Goal: Complete application form: Complete application form

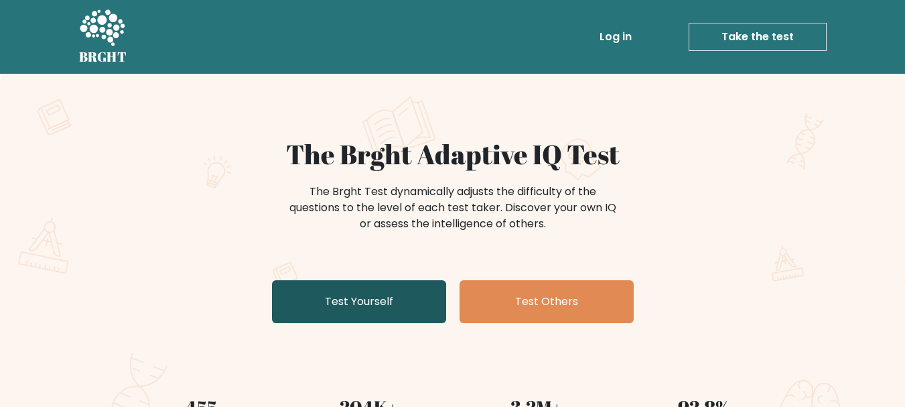
click at [380, 306] on link "Test Yourself" at bounding box center [359, 301] width 174 height 43
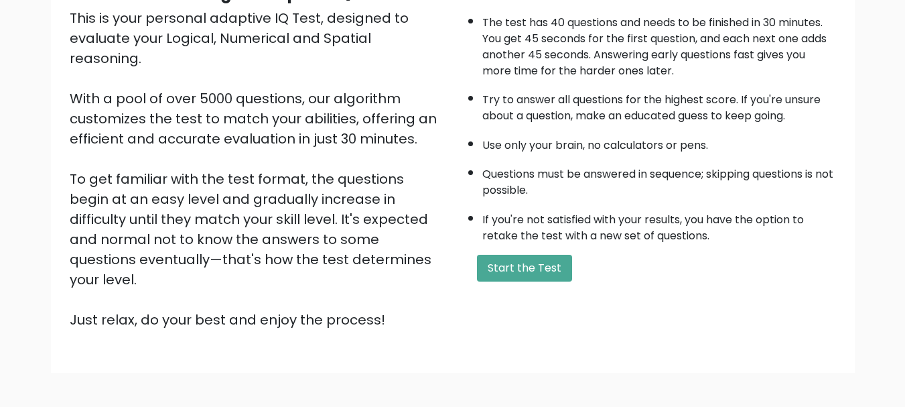
scroll to position [73, 0]
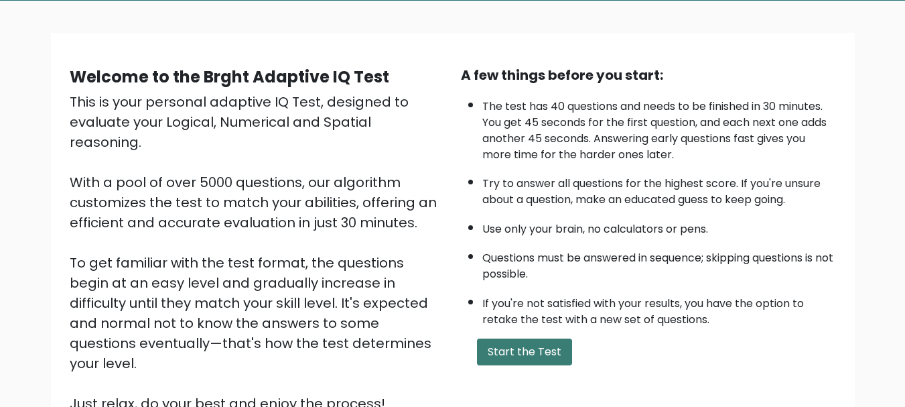
click at [532, 346] on button "Start the Test" at bounding box center [524, 351] width 95 height 27
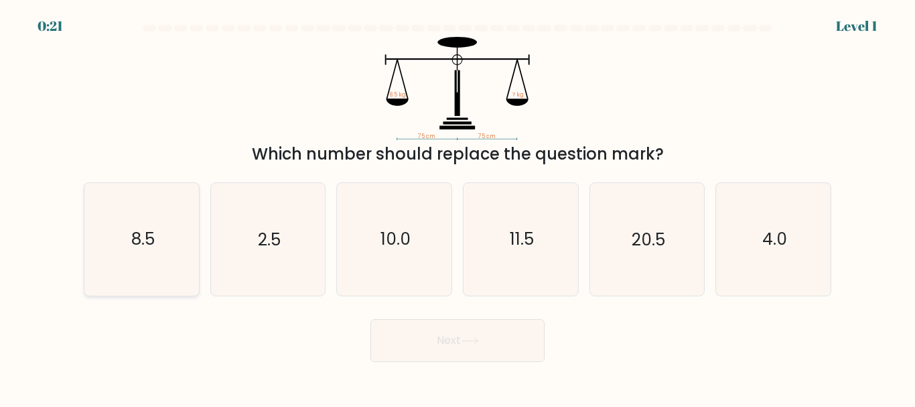
click at [157, 244] on icon "8.5" at bounding box center [142, 239] width 112 height 112
click at [457, 207] on input "a. 8.5" at bounding box center [457, 205] width 1 height 3
radio input "true"
click at [449, 347] on button "Next" at bounding box center [457, 340] width 174 height 43
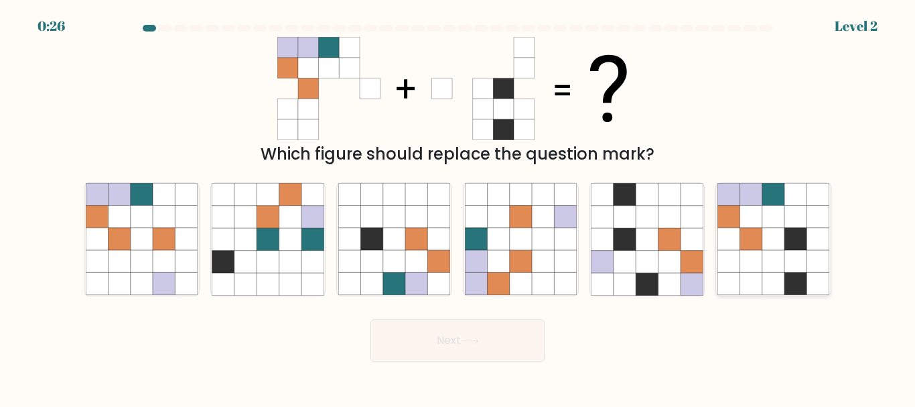
click at [781, 238] on icon at bounding box center [773, 239] width 22 height 22
click at [458, 207] on input "f." at bounding box center [457, 205] width 1 height 3
radio input "true"
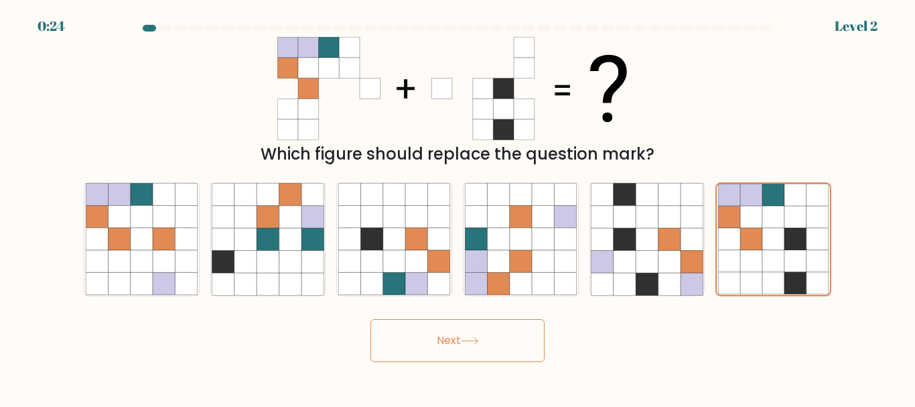
click at [481, 332] on button "Next" at bounding box center [457, 340] width 174 height 43
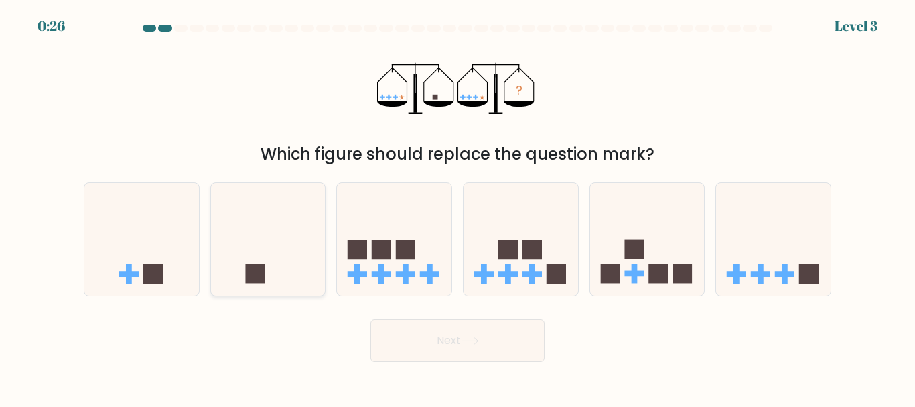
click at [289, 256] on icon at bounding box center [268, 239] width 115 height 94
click at [457, 207] on input "b." at bounding box center [457, 205] width 1 height 3
radio input "true"
click at [502, 342] on button "Next" at bounding box center [457, 340] width 174 height 43
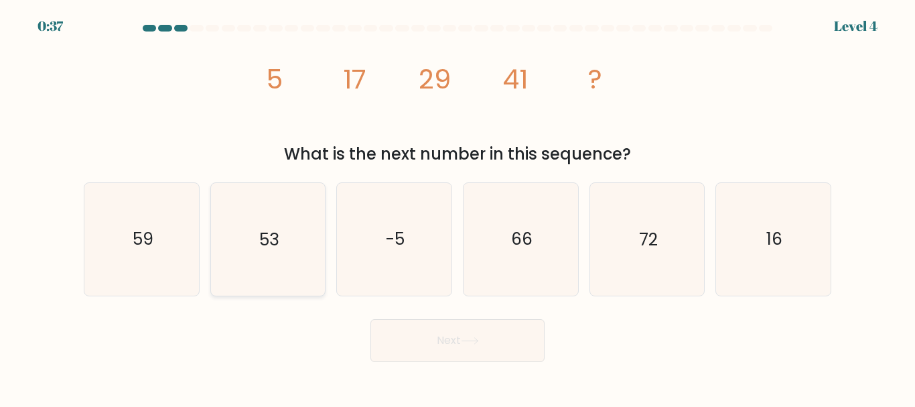
click at [282, 265] on icon "53" at bounding box center [268, 239] width 112 height 112
click at [457, 207] on input "b. 53" at bounding box center [457, 205] width 1 height 3
radio input "true"
click at [487, 348] on button "Next" at bounding box center [457, 340] width 174 height 43
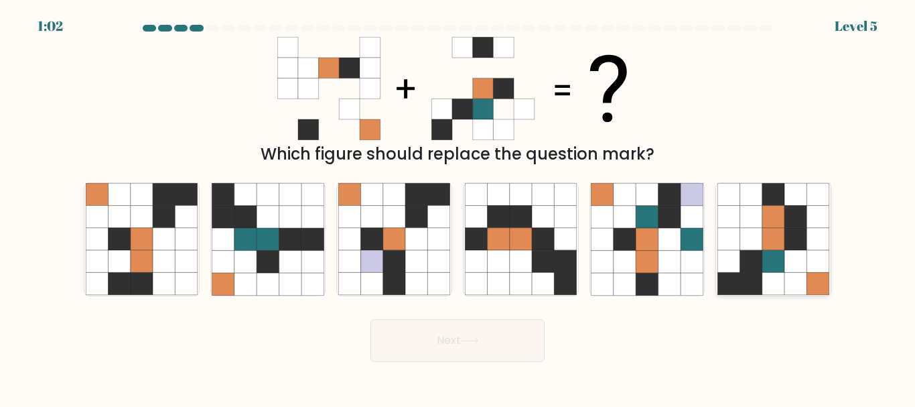
click at [776, 251] on icon at bounding box center [773, 261] width 22 height 22
click at [458, 207] on input "f." at bounding box center [457, 205] width 1 height 3
radio input "true"
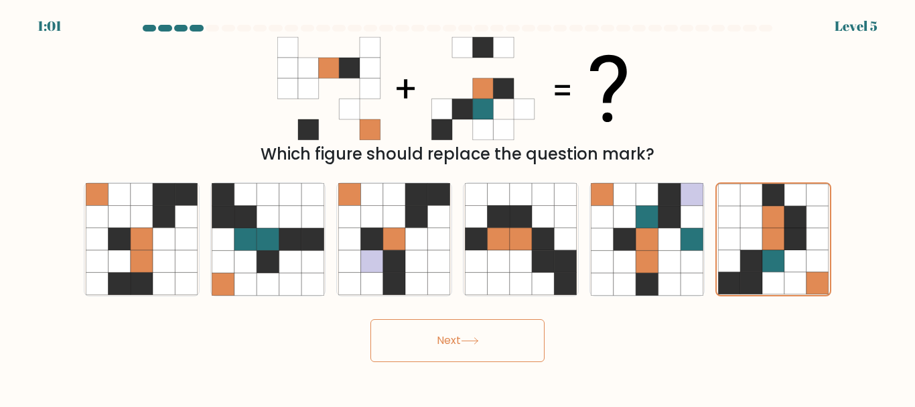
click at [425, 350] on button "Next" at bounding box center [457, 340] width 174 height 43
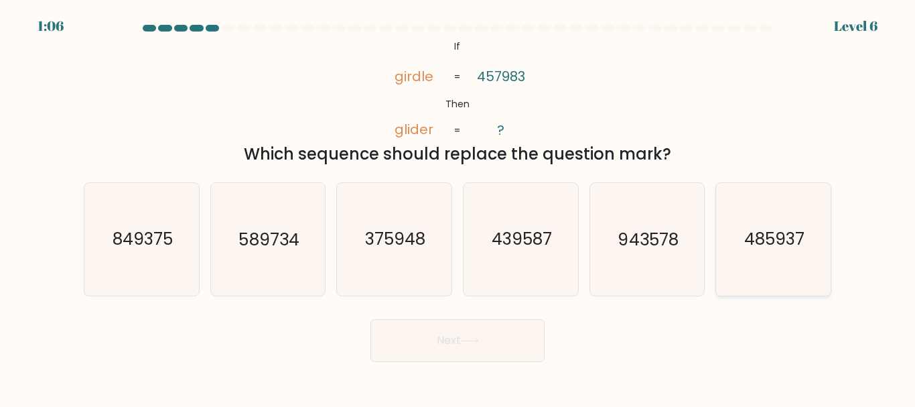
click at [782, 246] on text "485937" at bounding box center [774, 239] width 60 height 23
click at [458, 207] on input "f. 485937" at bounding box center [457, 205] width 1 height 3
radio input "true"
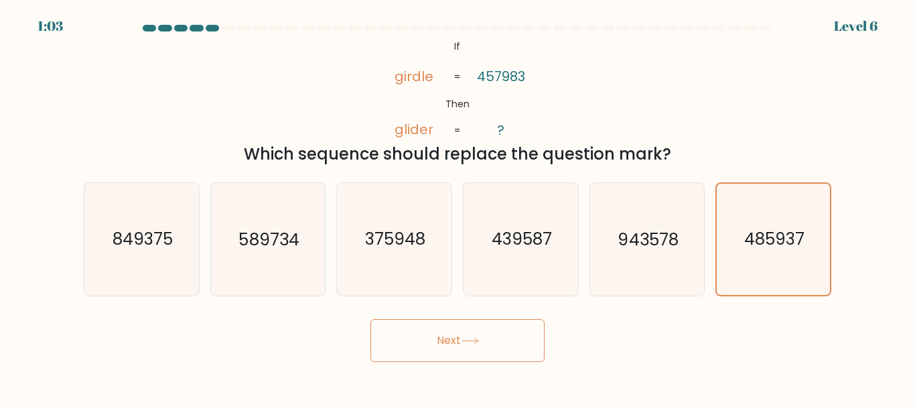
click at [467, 334] on button "Next" at bounding box center [457, 340] width 174 height 43
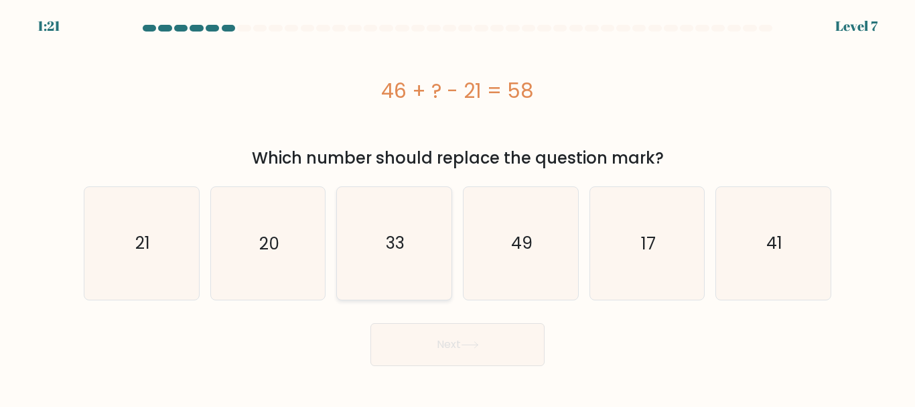
click at [371, 275] on icon "33" at bounding box center [394, 243] width 112 height 112
click at [457, 207] on input "c. 33" at bounding box center [457, 205] width 1 height 3
radio input "true"
click at [482, 352] on button "Next" at bounding box center [457, 344] width 174 height 43
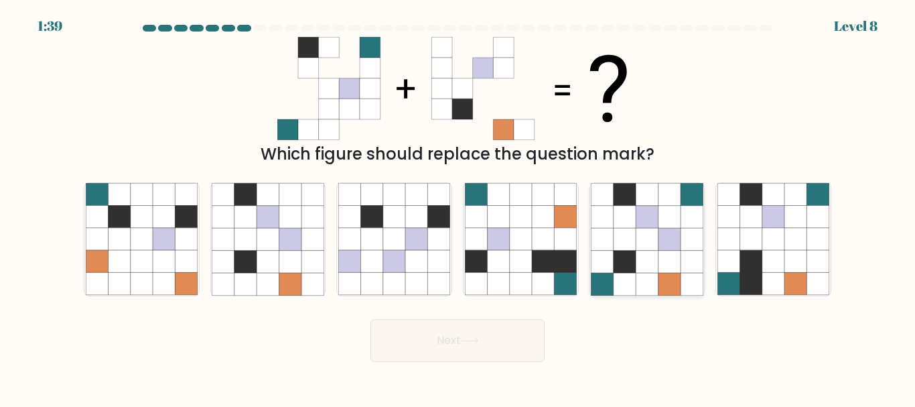
click at [662, 275] on icon at bounding box center [669, 284] width 22 height 22
click at [458, 207] on input "e." at bounding box center [457, 205] width 1 height 3
radio input "true"
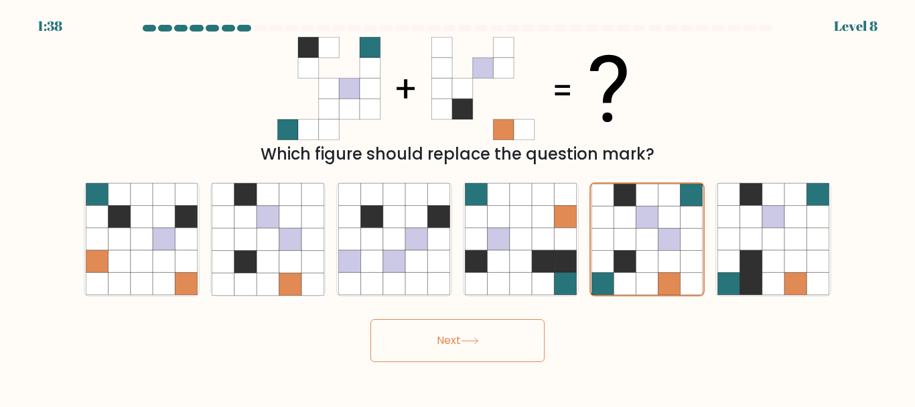
click at [494, 330] on button "Next" at bounding box center [457, 340] width 174 height 43
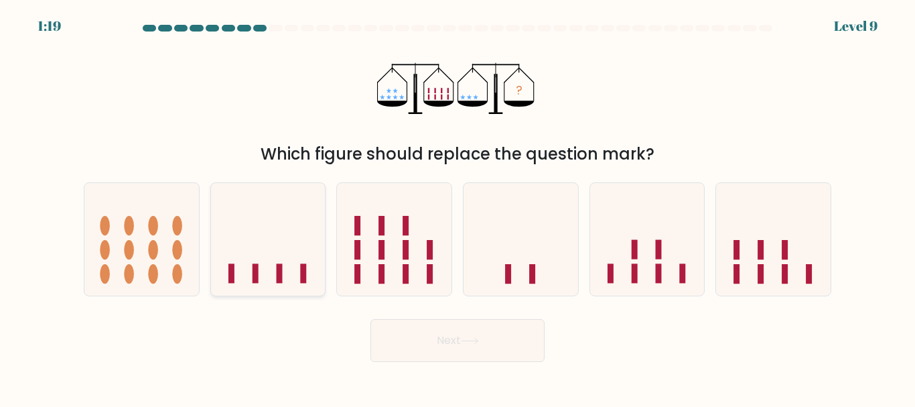
click at [281, 245] on icon at bounding box center [268, 239] width 115 height 94
click at [457, 207] on input "b." at bounding box center [457, 205] width 1 height 3
radio input "true"
click at [452, 338] on button "Next" at bounding box center [457, 340] width 174 height 43
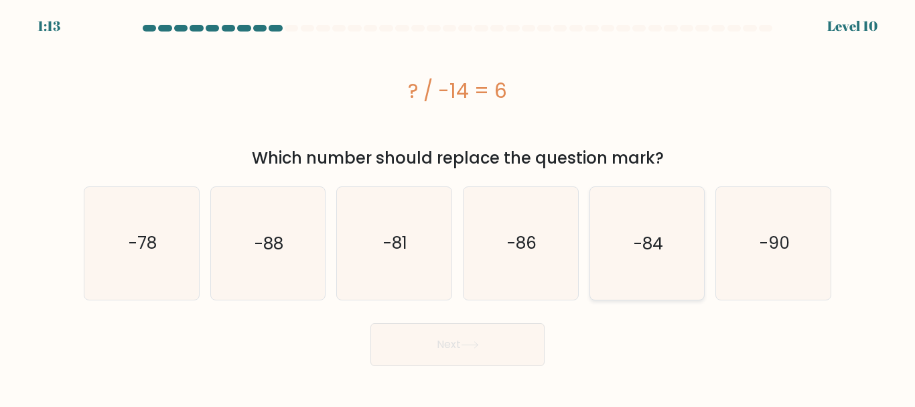
click at [647, 241] on text "-84" at bounding box center [648, 242] width 29 height 23
click at [458, 207] on input "e. -84" at bounding box center [457, 205] width 1 height 3
radio input "true"
click at [441, 352] on button "Next" at bounding box center [457, 344] width 174 height 43
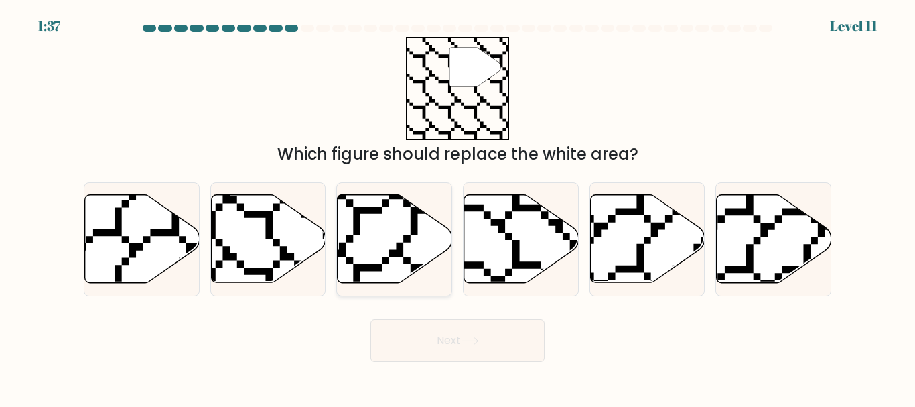
click at [391, 244] on icon at bounding box center [395, 239] width 115 height 88
click at [457, 207] on input "c." at bounding box center [457, 205] width 1 height 3
radio input "true"
click at [457, 339] on button "Next" at bounding box center [457, 340] width 174 height 43
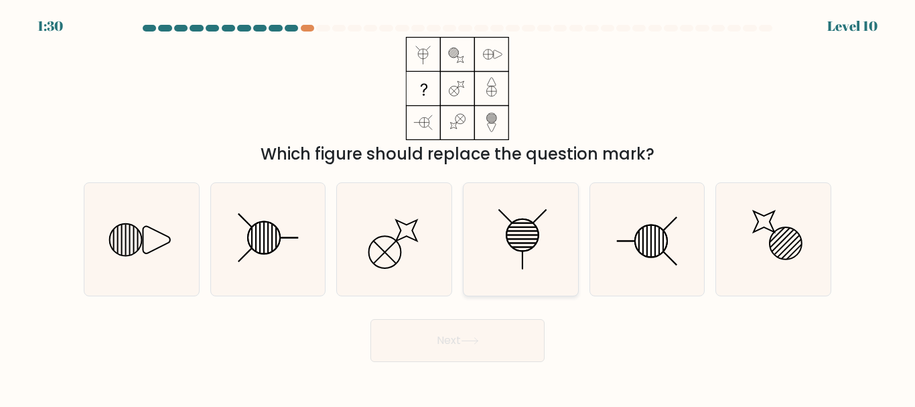
click at [520, 227] on line at bounding box center [522, 227] width 28 height 0
click at [458, 207] on input "d." at bounding box center [457, 205] width 1 height 3
radio input "true"
click at [472, 338] on icon at bounding box center [470, 340] width 18 height 7
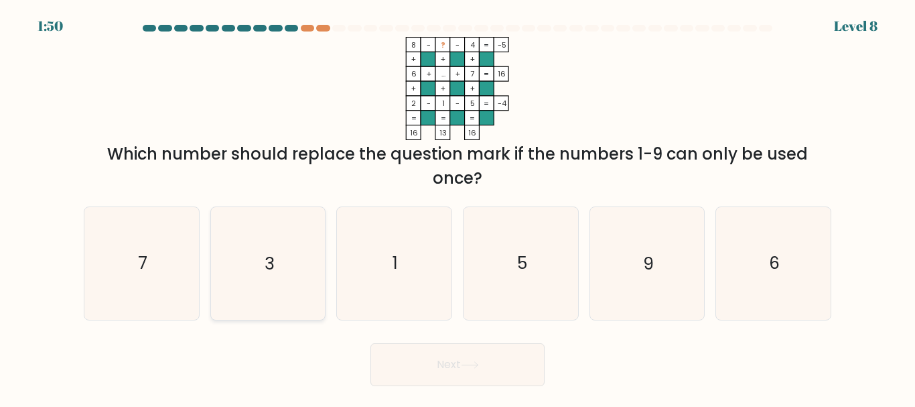
click at [292, 263] on icon "3" at bounding box center [268, 263] width 112 height 112
click at [457, 207] on input "b. 3" at bounding box center [457, 205] width 1 height 3
radio input "true"
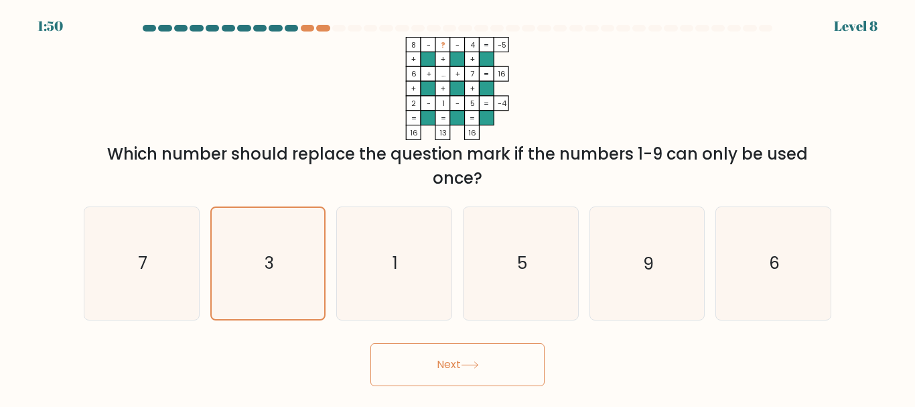
click at [462, 360] on button "Next" at bounding box center [457, 364] width 174 height 43
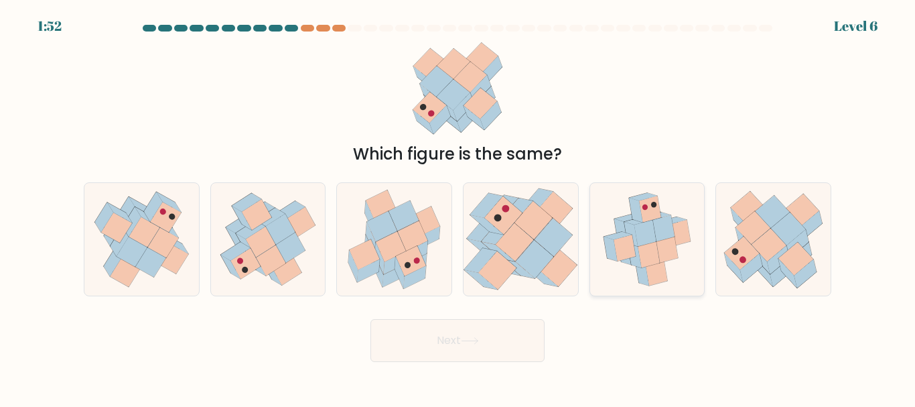
click at [655, 254] on icon at bounding box center [648, 254] width 21 height 26
click at [458, 207] on input "e." at bounding box center [457, 205] width 1 height 3
radio input "true"
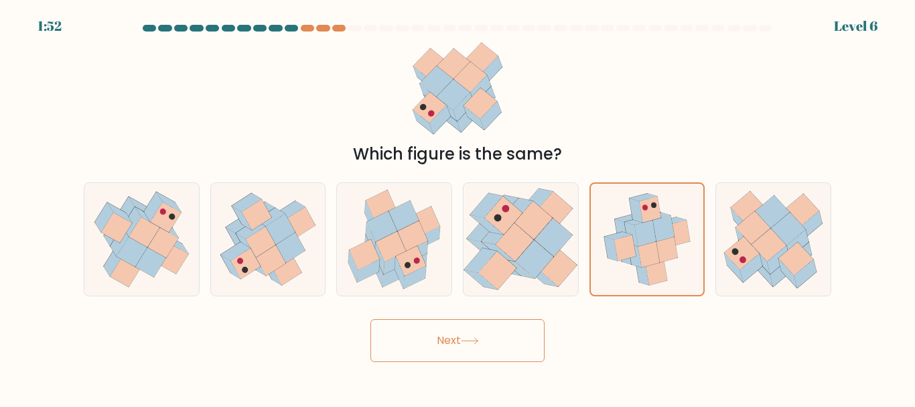
click at [532, 323] on button "Next" at bounding box center [457, 340] width 174 height 43
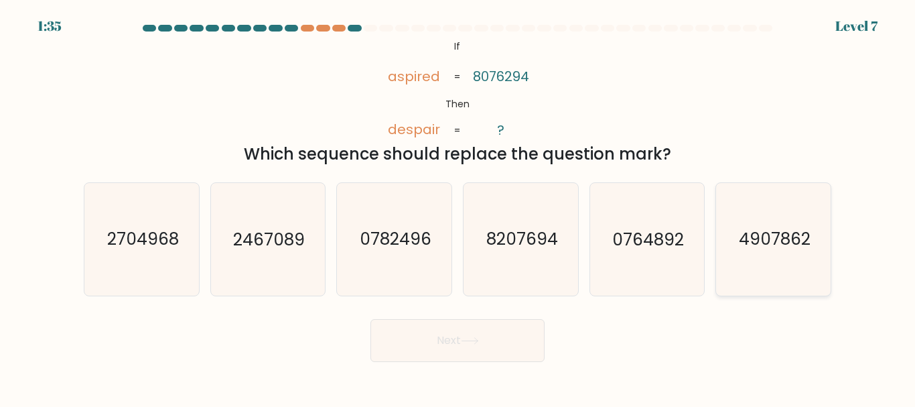
click at [763, 250] on text "4907862" at bounding box center [775, 239] width 72 height 23
click at [458, 207] on input "f. 4907862" at bounding box center [457, 205] width 1 height 3
radio input "true"
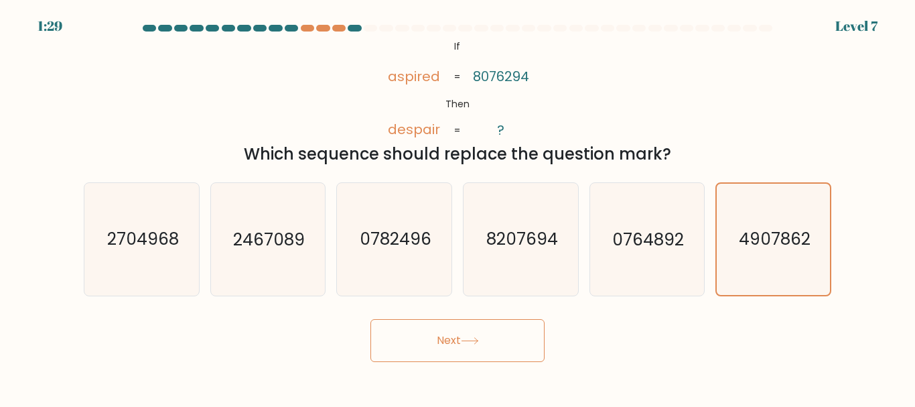
click at [516, 352] on button "Next" at bounding box center [457, 340] width 174 height 43
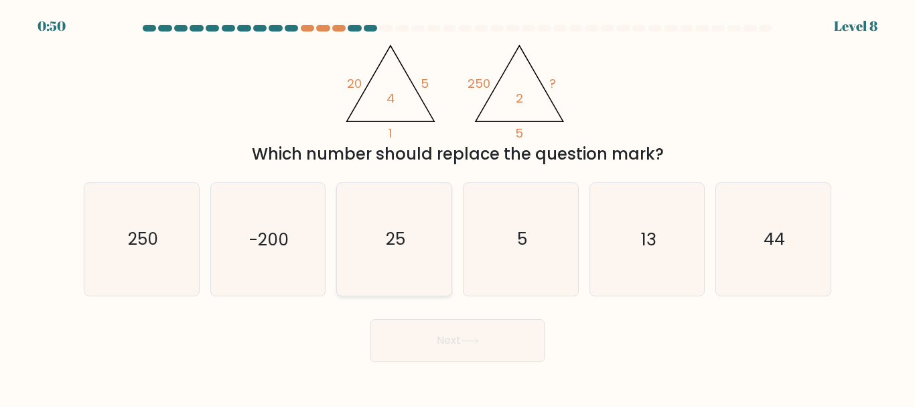
click at [419, 256] on icon "25" at bounding box center [394, 239] width 112 height 112
click at [457, 207] on input "c. 25" at bounding box center [457, 205] width 1 height 3
radio input "true"
click at [460, 347] on button "Next" at bounding box center [457, 340] width 174 height 43
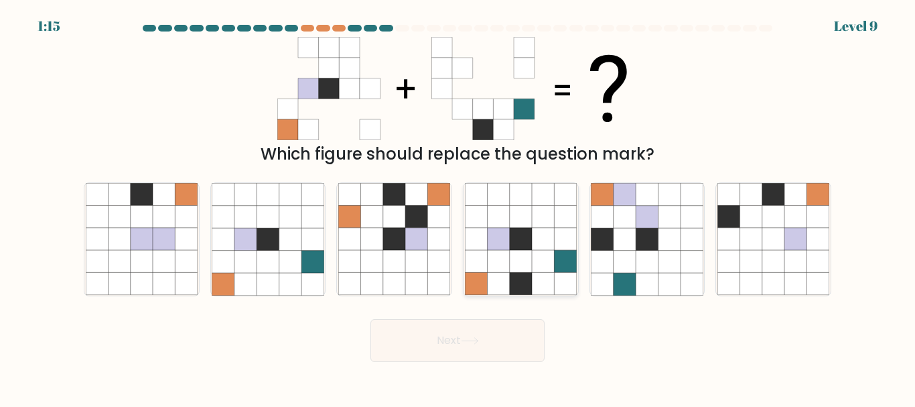
click at [523, 262] on icon at bounding box center [521, 261] width 22 height 22
click at [458, 207] on input "d." at bounding box center [457, 205] width 1 height 3
radio input "true"
click at [441, 329] on button "Next" at bounding box center [457, 340] width 174 height 43
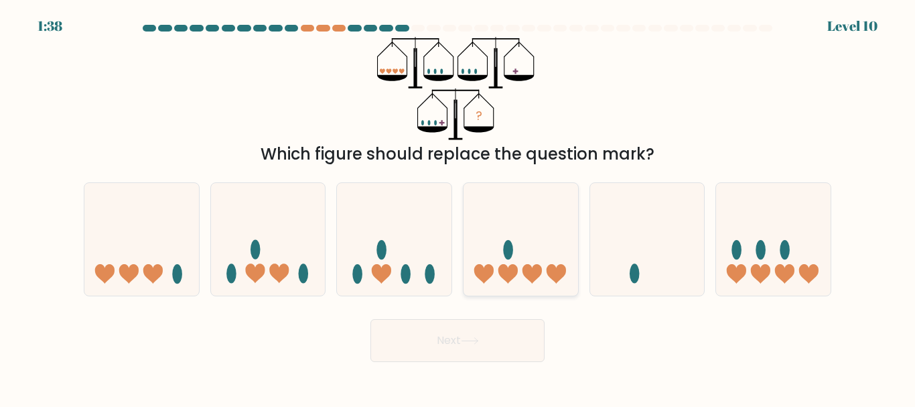
click at [517, 244] on icon at bounding box center [520, 239] width 115 height 94
click at [458, 207] on input "d." at bounding box center [457, 205] width 1 height 3
radio input "true"
click at [488, 342] on button "Next" at bounding box center [457, 340] width 174 height 43
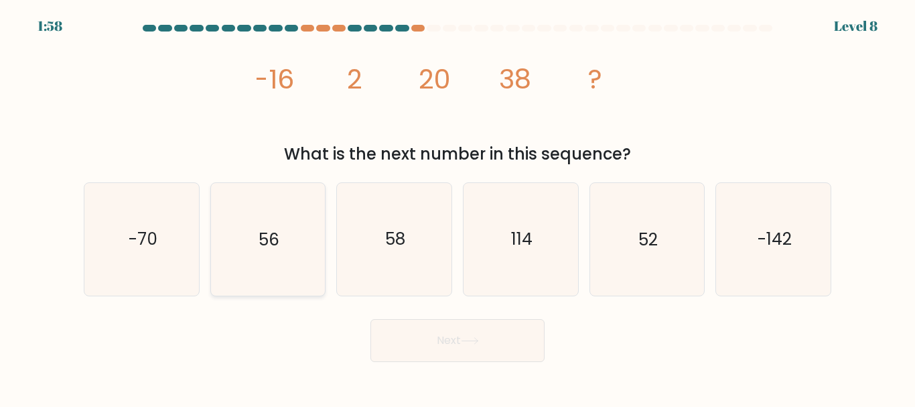
click at [286, 242] on icon "56" at bounding box center [268, 239] width 112 height 112
click at [457, 207] on input "b. 56" at bounding box center [457, 205] width 1 height 3
radio input "true"
click at [495, 352] on button "Next" at bounding box center [457, 340] width 174 height 43
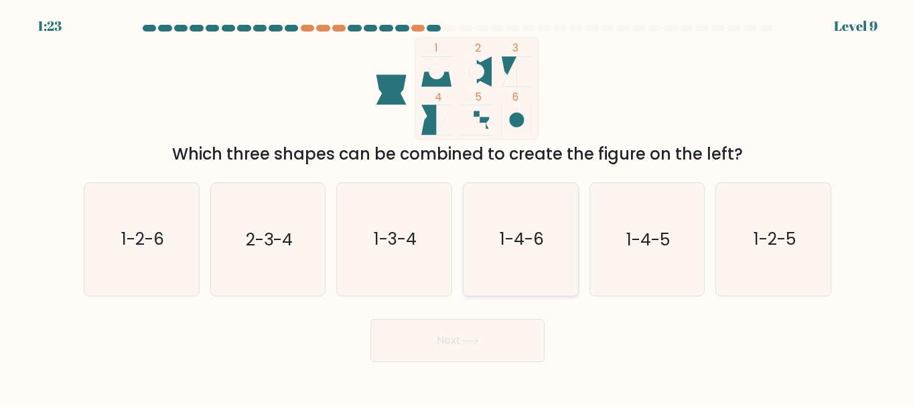
click at [520, 250] on text "1-4-6" at bounding box center [522, 239] width 44 height 23
click at [458, 207] on input "d. 1-4-6" at bounding box center [457, 205] width 1 height 3
radio input "true"
click at [515, 346] on button "Next" at bounding box center [457, 340] width 174 height 43
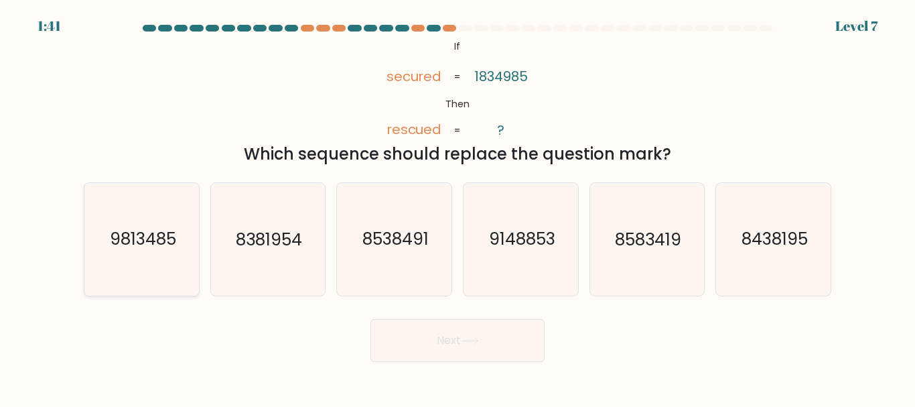
drag, startPoint x: 141, startPoint y: 222, endPoint x: 156, endPoint y: 222, distance: 14.7
click at [141, 220] on icon "9813485" at bounding box center [142, 239] width 112 height 112
click at [457, 207] on input "a. 9813485" at bounding box center [457, 205] width 1 height 3
radio input "true"
click at [432, 344] on button "Next" at bounding box center [457, 340] width 174 height 43
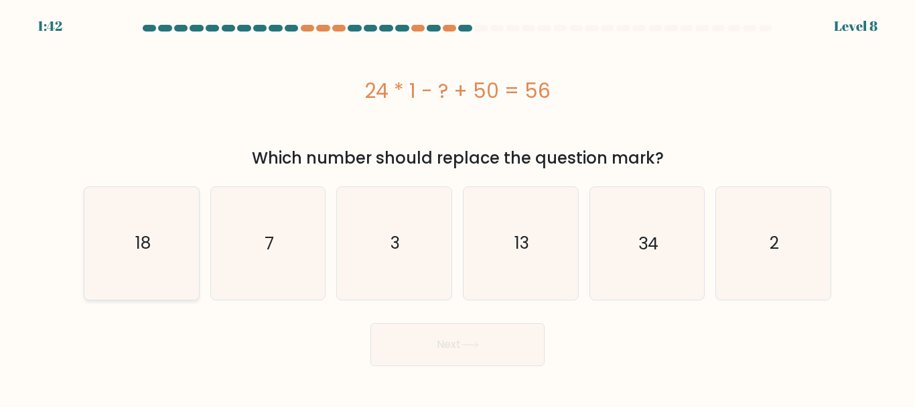
click at [155, 247] on icon "18" at bounding box center [142, 243] width 112 height 112
click at [457, 207] on input "a. 18" at bounding box center [457, 205] width 1 height 3
radio input "true"
click at [465, 344] on icon at bounding box center [469, 345] width 16 height 6
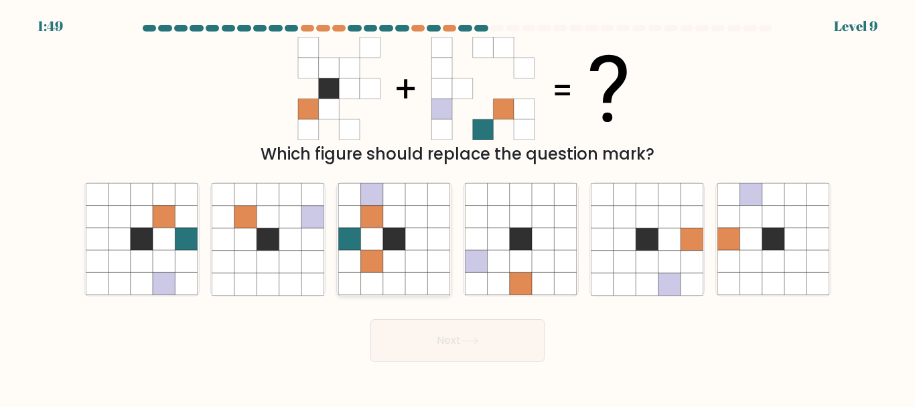
click at [368, 247] on icon at bounding box center [372, 239] width 22 height 22
click at [457, 207] on input "c." at bounding box center [457, 205] width 1 height 3
radio input "true"
click at [415, 341] on button "Next" at bounding box center [457, 340] width 174 height 43
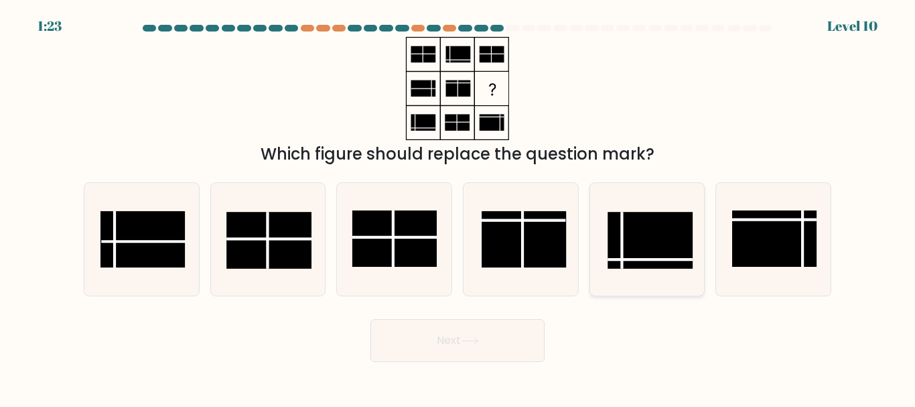
click at [626, 253] on rect at bounding box center [649, 240] width 84 height 56
click at [458, 207] on input "e." at bounding box center [457, 205] width 1 height 3
radio input "true"
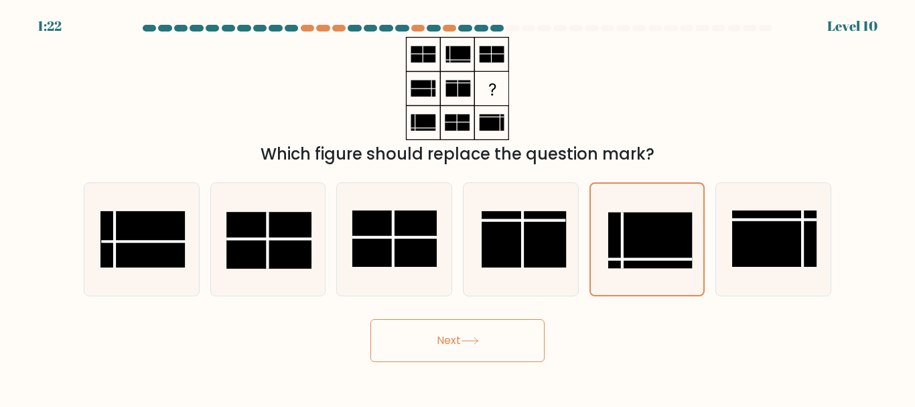
click at [487, 344] on button "Next" at bounding box center [457, 340] width 174 height 43
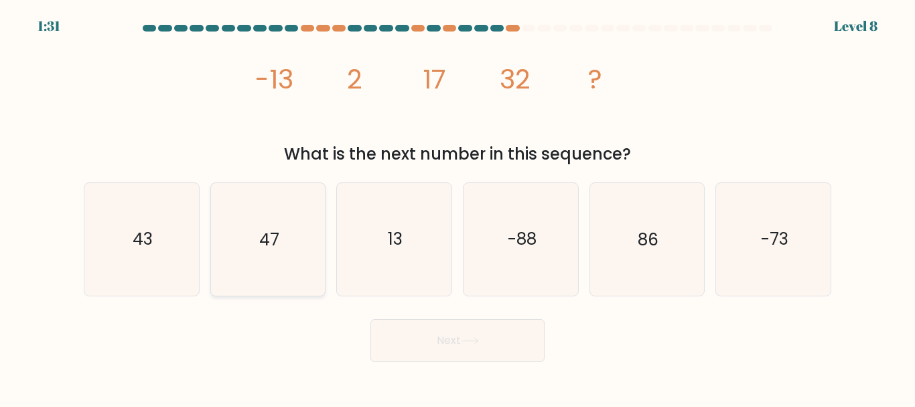
click at [250, 247] on icon "47" at bounding box center [268, 239] width 112 height 112
click at [457, 207] on input "b. 47" at bounding box center [457, 205] width 1 height 3
radio input "true"
click at [465, 353] on button "Next" at bounding box center [457, 340] width 174 height 43
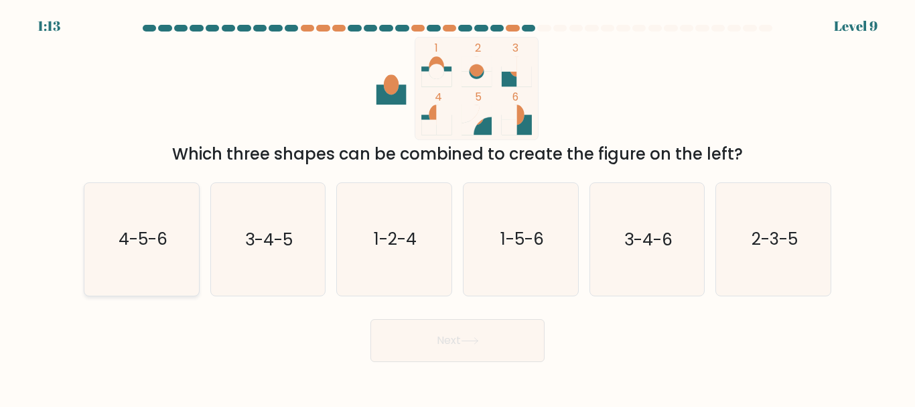
click at [134, 238] on text "4-5-6" at bounding box center [142, 239] width 49 height 23
click at [457, 207] on input "a. 4-5-6" at bounding box center [457, 205] width 1 height 3
radio input "true"
click at [483, 336] on button "Next" at bounding box center [457, 340] width 174 height 43
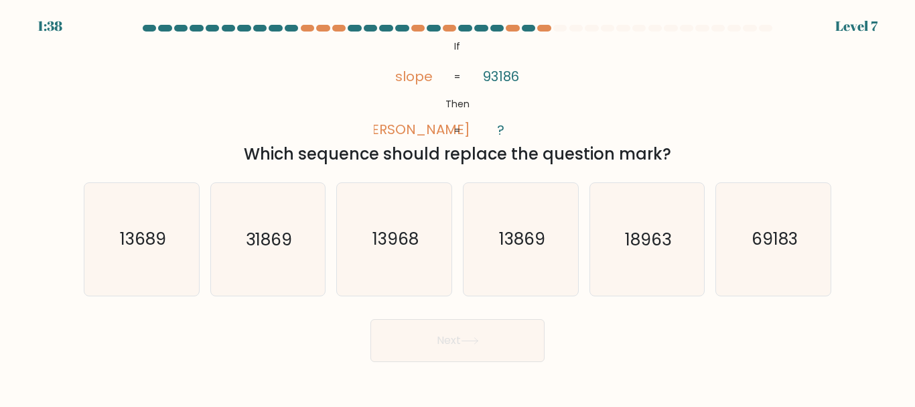
click at [518, 94] on icon "@import url('https://fonts.googleapis.com/css?family=Abril+Fatface:400,100,100i…" at bounding box center [457, 88] width 167 height 103
click at [272, 250] on text "31869" at bounding box center [269, 239] width 46 height 23
click at [457, 207] on input "b. 31869" at bounding box center [457, 205] width 1 height 3
radio input "true"
click at [492, 347] on button "Next" at bounding box center [457, 340] width 174 height 43
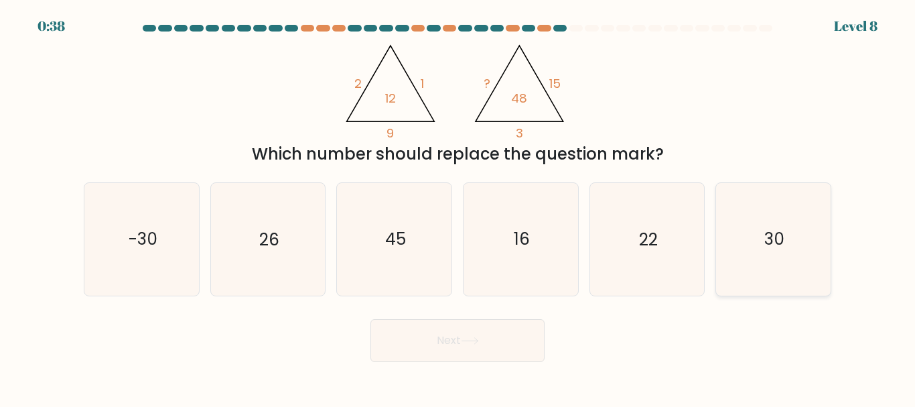
click at [749, 236] on icon "30" at bounding box center [773, 239] width 112 height 112
click at [458, 207] on input "f. 30" at bounding box center [457, 205] width 1 height 3
radio input "true"
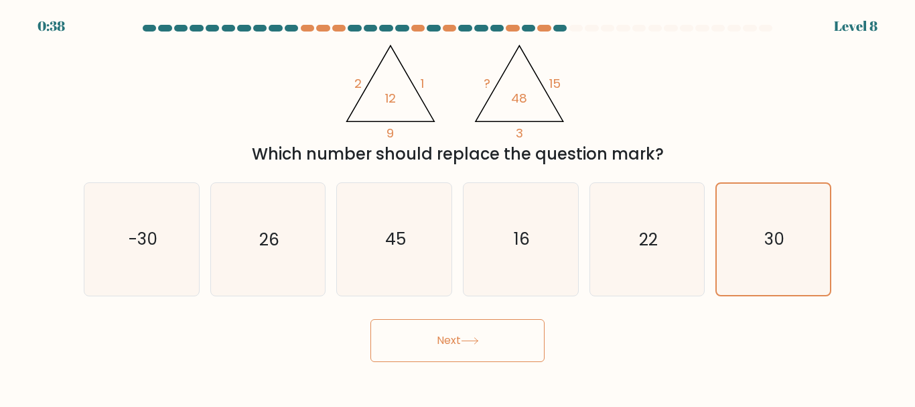
click at [504, 344] on button "Next" at bounding box center [457, 340] width 174 height 43
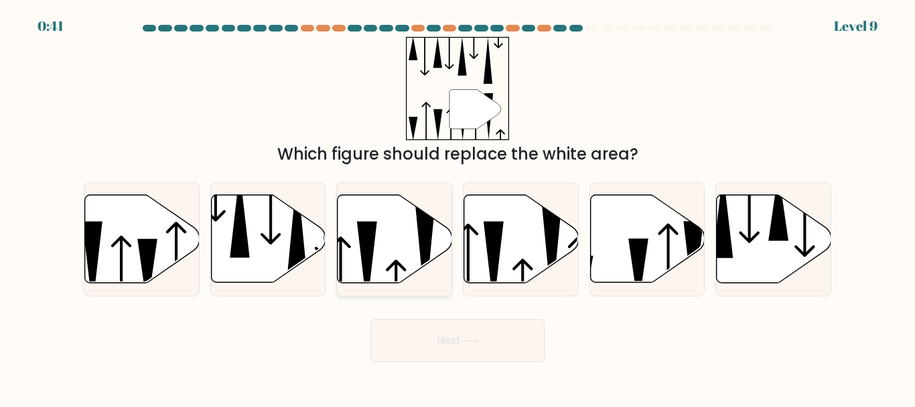
click at [417, 234] on icon at bounding box center [395, 239] width 115 height 88
click at [457, 207] on input "c." at bounding box center [457, 205] width 1 height 3
radio input "true"
click at [456, 343] on button "Next" at bounding box center [457, 340] width 174 height 43
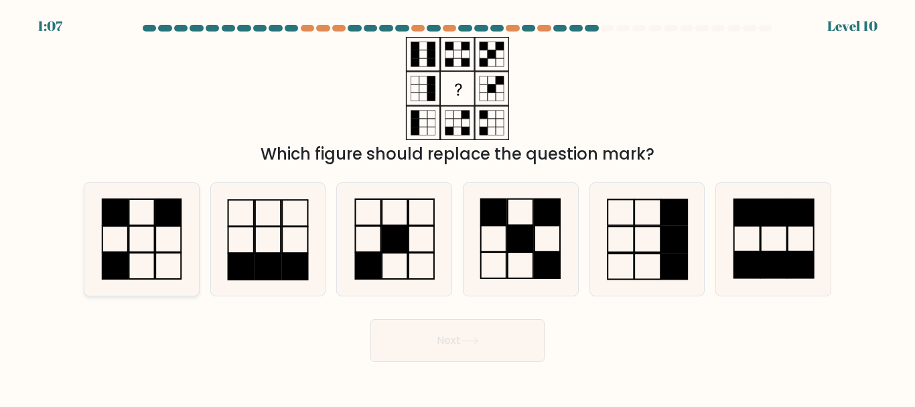
click at [176, 251] on icon at bounding box center [142, 239] width 112 height 112
click at [457, 207] on input "a." at bounding box center [457, 205] width 1 height 3
radio input "true"
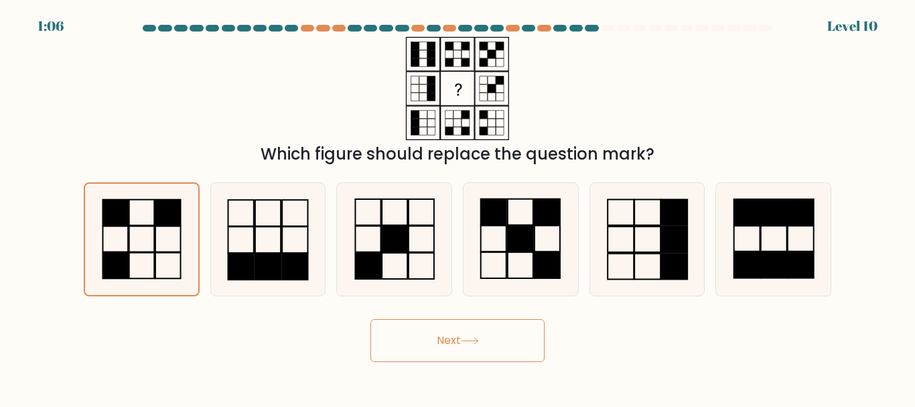
click at [402, 336] on button "Next" at bounding box center [457, 340] width 174 height 43
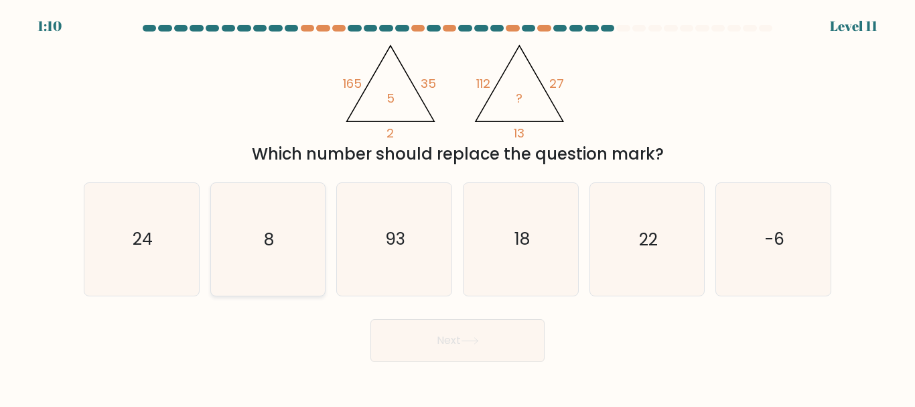
click at [272, 264] on icon "8" at bounding box center [268, 239] width 112 height 112
click at [457, 207] on input "b. 8" at bounding box center [457, 205] width 1 height 3
radio input "true"
click at [478, 348] on button "Next" at bounding box center [457, 340] width 174 height 43
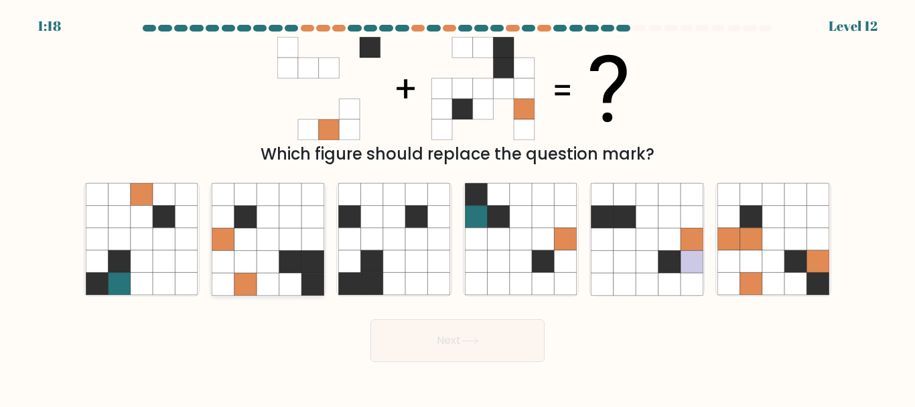
click at [305, 253] on icon at bounding box center [312, 261] width 22 height 22
click at [457, 207] on input "b." at bounding box center [457, 205] width 1 height 3
radio input "true"
click at [478, 348] on button "Next" at bounding box center [457, 340] width 174 height 43
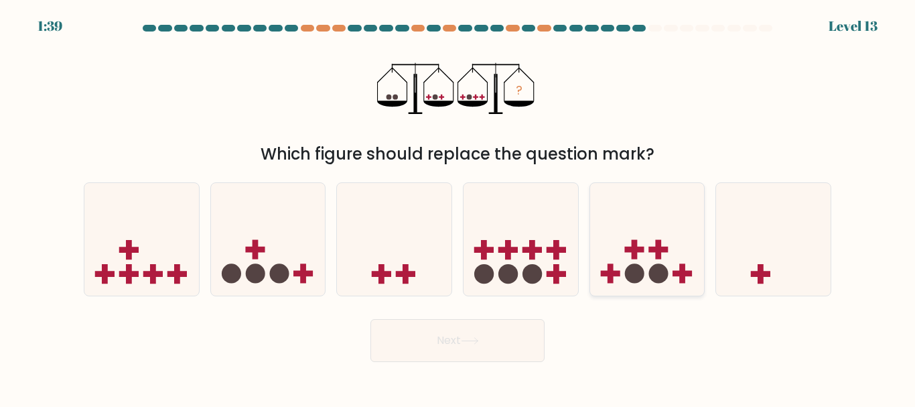
click at [626, 275] on circle at bounding box center [633, 273] width 19 height 19
click at [458, 207] on input "e." at bounding box center [457, 205] width 1 height 3
radio input "true"
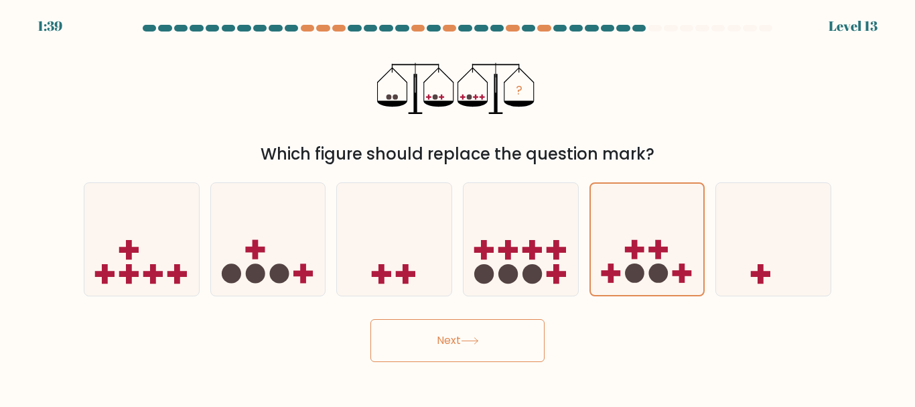
click at [460, 328] on button "Next" at bounding box center [457, 340] width 174 height 43
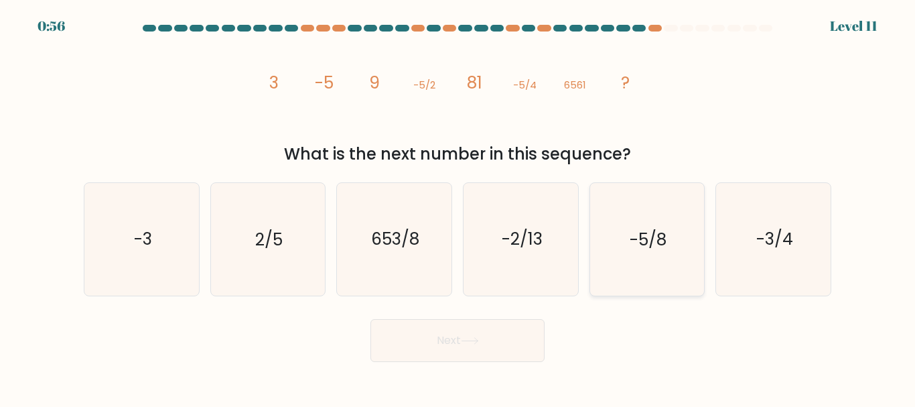
click at [651, 257] on icon "-5/8" at bounding box center [647, 239] width 112 height 112
click at [458, 207] on input "e. -5/8" at bounding box center [457, 205] width 1 height 3
radio input "true"
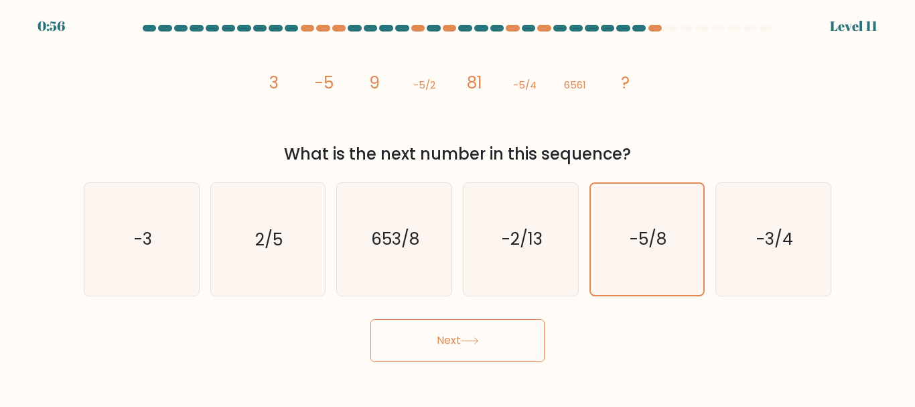
click at [472, 337] on icon at bounding box center [470, 340] width 18 height 7
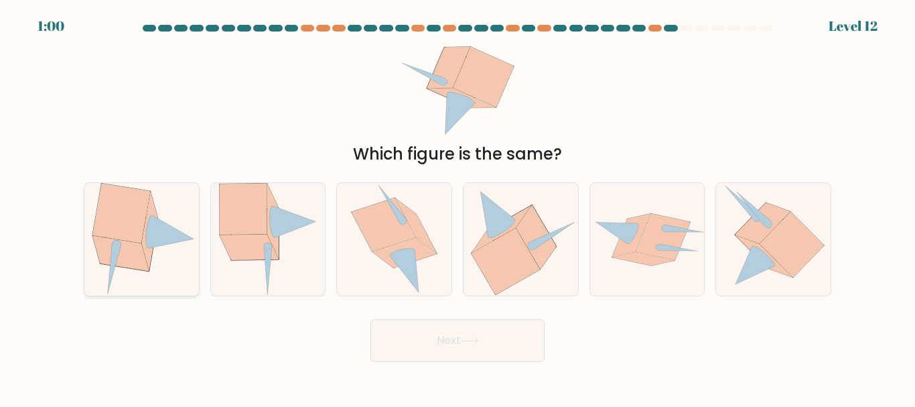
click at [161, 253] on icon at bounding box center [142, 239] width 109 height 112
click at [457, 207] on input "a." at bounding box center [457, 205] width 1 height 3
radio input "true"
click at [434, 342] on button "Next" at bounding box center [457, 340] width 174 height 43
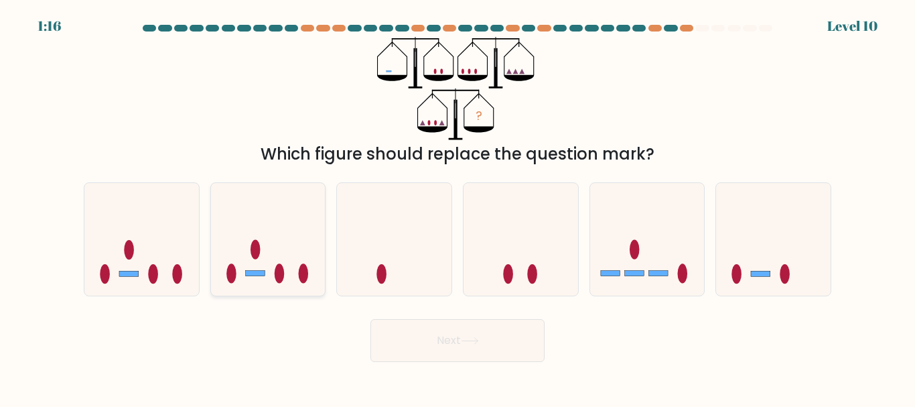
click at [289, 257] on icon at bounding box center [268, 239] width 115 height 94
click at [457, 207] on input "b." at bounding box center [457, 205] width 1 height 3
radio input "true"
click at [452, 332] on button "Next" at bounding box center [457, 340] width 174 height 43
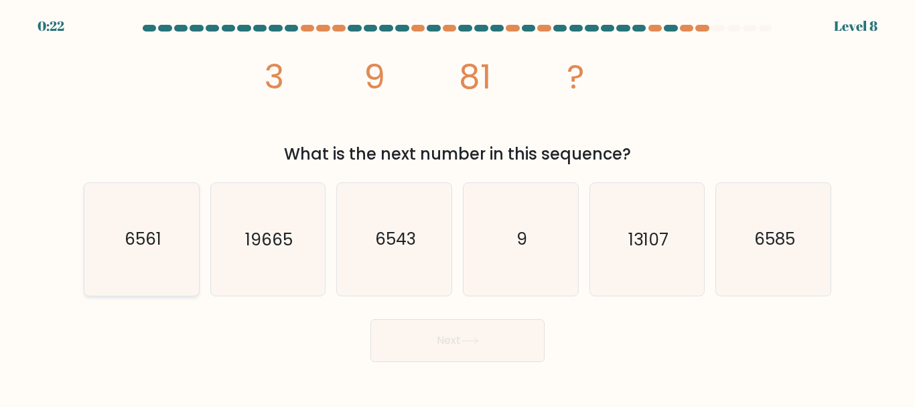
click at [163, 247] on icon "6561" at bounding box center [142, 239] width 112 height 112
click at [457, 207] on input "a. 6561" at bounding box center [457, 205] width 1 height 3
radio input "true"
click at [486, 339] on button "Next" at bounding box center [457, 340] width 174 height 43
click at [451, 333] on button "Next" at bounding box center [457, 340] width 174 height 43
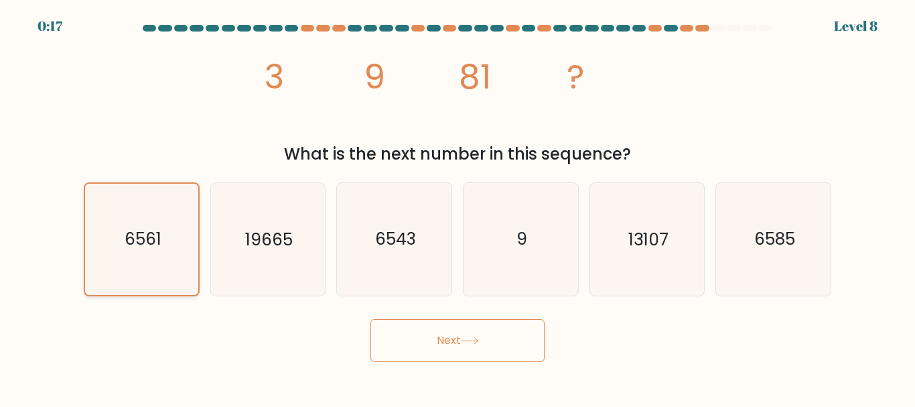
click at [159, 239] on text "6561" at bounding box center [142, 238] width 37 height 23
click at [457, 207] on input "a. 6561" at bounding box center [457, 205] width 1 height 3
click at [263, 240] on text "19665" at bounding box center [269, 239] width 48 height 23
click at [457, 207] on input "b. 19665" at bounding box center [457, 205] width 1 height 3
radio input "true"
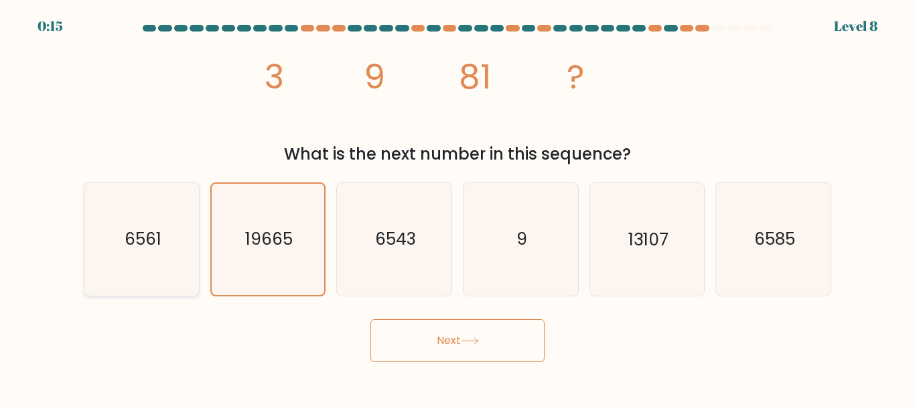
click at [175, 248] on icon "6561" at bounding box center [142, 239] width 112 height 112
click at [457, 207] on input "a. 6561" at bounding box center [457, 205] width 1 height 3
radio input "true"
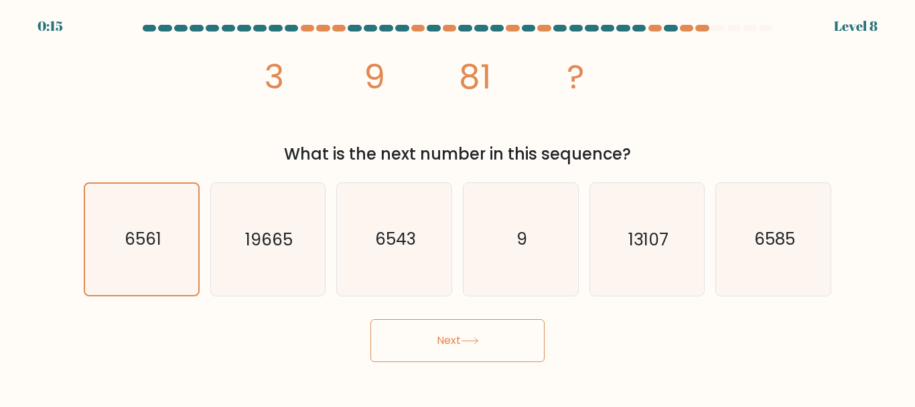
click at [432, 336] on button "Next" at bounding box center [457, 340] width 174 height 43
click at [568, 235] on icon "9" at bounding box center [521, 239] width 112 height 112
click at [458, 207] on input "d. 9" at bounding box center [457, 205] width 1 height 3
radio input "true"
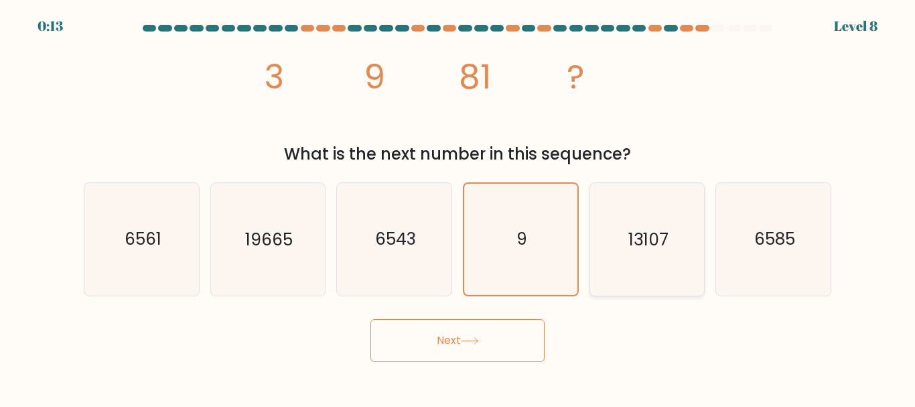
click at [653, 257] on icon "13107" at bounding box center [647, 239] width 112 height 112
click at [458, 207] on input "e. 13107" at bounding box center [457, 205] width 1 height 3
radio input "true"
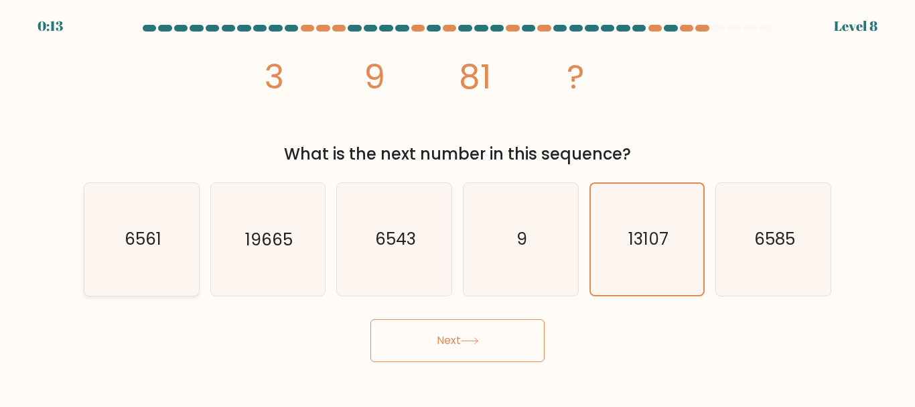
click at [172, 252] on icon "6561" at bounding box center [142, 239] width 112 height 112
click at [457, 207] on input "a. 6561" at bounding box center [457, 205] width 1 height 3
radio input "true"
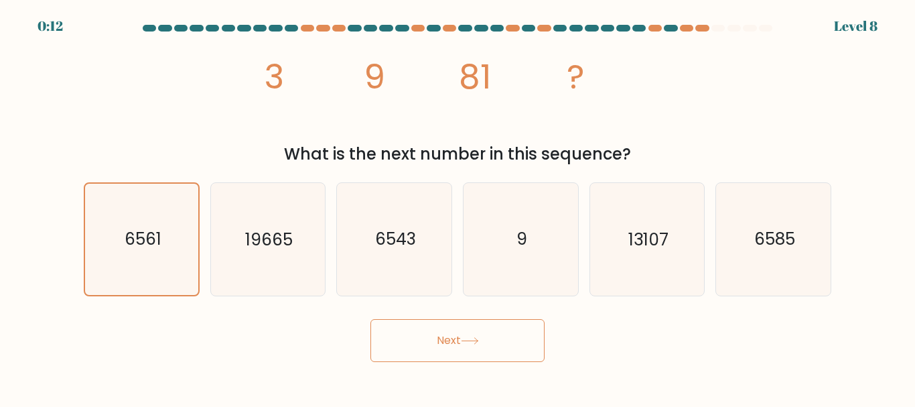
click at [396, 342] on button "Next" at bounding box center [457, 340] width 174 height 43
click at [406, 346] on button "Next" at bounding box center [457, 340] width 174 height 43
click at [407, 346] on button "Next" at bounding box center [457, 340] width 174 height 43
drag, startPoint x: 407, startPoint y: 345, endPoint x: 513, endPoint y: 283, distance: 123.4
click at [409, 344] on button "Next" at bounding box center [457, 340] width 174 height 43
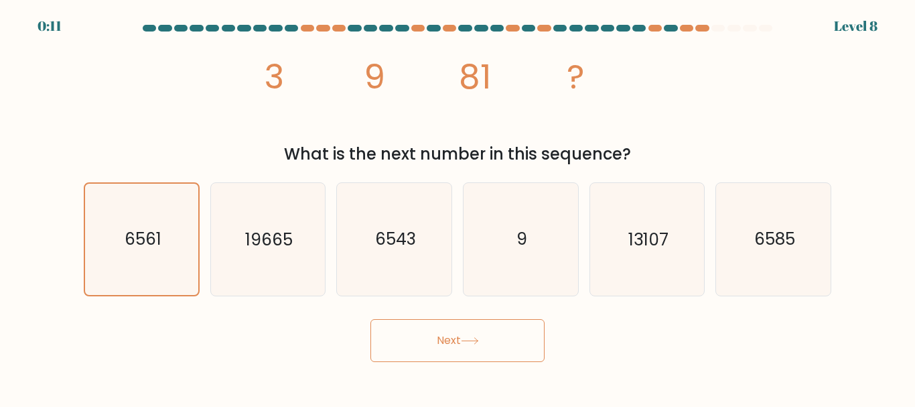
click at [494, 342] on button "Next" at bounding box center [457, 340] width 174 height 43
click at [494, 341] on button "Next" at bounding box center [457, 340] width 174 height 43
click at [494, 340] on button "Next" at bounding box center [457, 340] width 174 height 43
click at [763, 235] on text "6585" at bounding box center [774, 239] width 41 height 23
click at [458, 207] on input "f. 6585" at bounding box center [457, 205] width 1 height 3
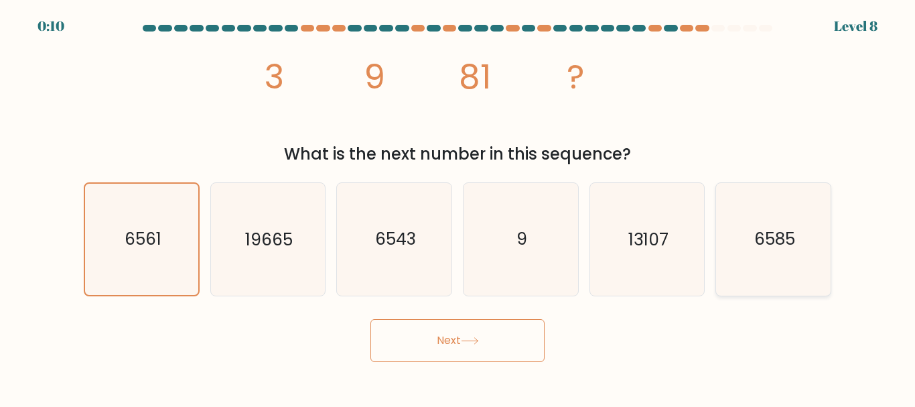
radio input "true"
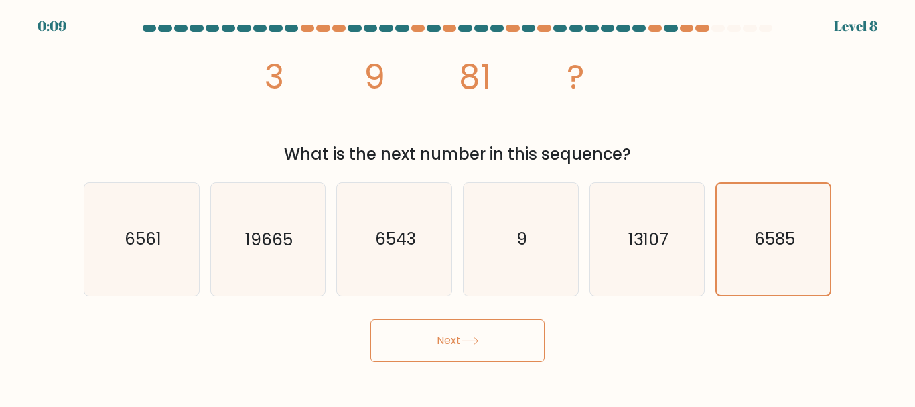
click at [532, 336] on button "Next" at bounding box center [457, 340] width 174 height 43
click at [367, 279] on icon "6543" at bounding box center [394, 239] width 112 height 112
click at [457, 207] on input "c. 6543" at bounding box center [457, 205] width 1 height 3
radio input "true"
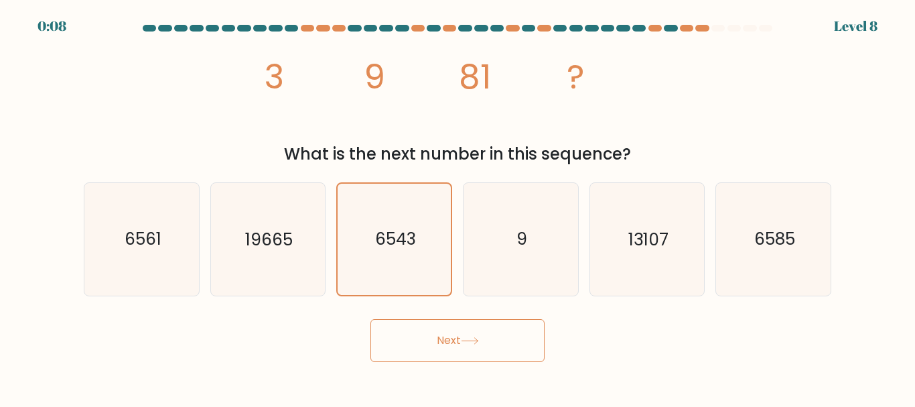
click at [453, 356] on button "Next" at bounding box center [457, 340] width 174 height 43
click at [249, 246] on text "19665" at bounding box center [269, 239] width 48 height 23
click at [457, 207] on input "b. 19665" at bounding box center [457, 205] width 1 height 3
radio input "true"
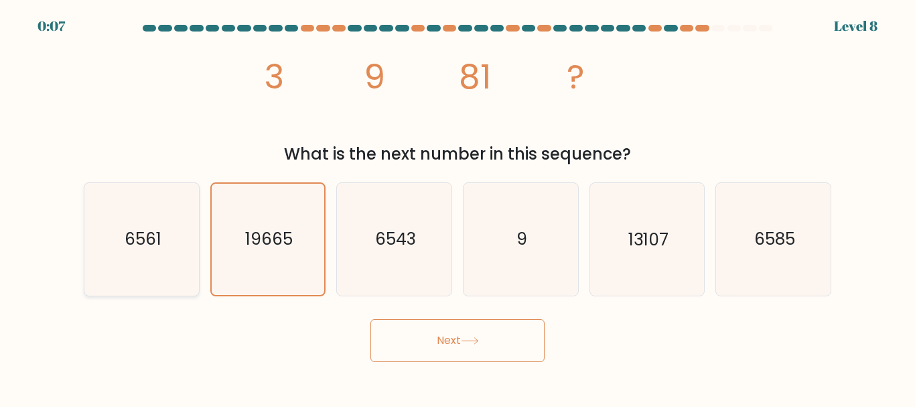
click at [167, 235] on icon "6561" at bounding box center [142, 239] width 112 height 112
click at [457, 207] on input "a. 6561" at bounding box center [457, 205] width 1 height 3
radio input "true"
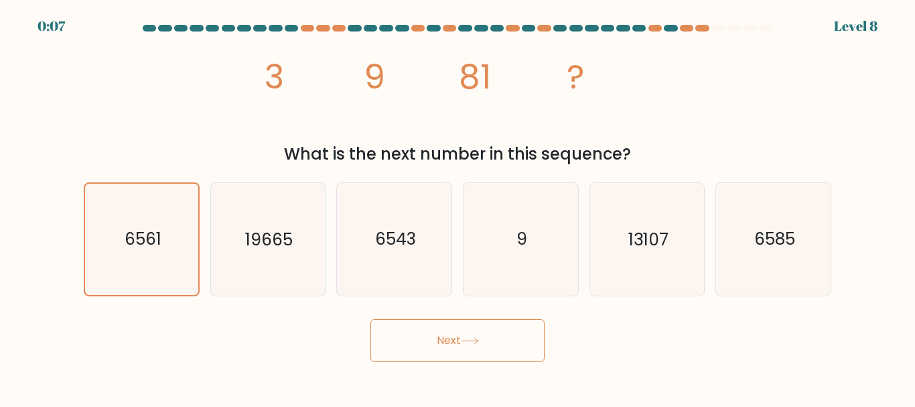
click at [417, 321] on button "Next" at bounding box center [457, 340] width 174 height 43
click at [444, 351] on button "Next" at bounding box center [457, 340] width 174 height 43
click at [427, 338] on button "Next" at bounding box center [457, 340] width 174 height 43
click at [141, 238] on text "6561" at bounding box center [142, 238] width 37 height 23
click at [457, 207] on input "a. 6561" at bounding box center [457, 205] width 1 height 3
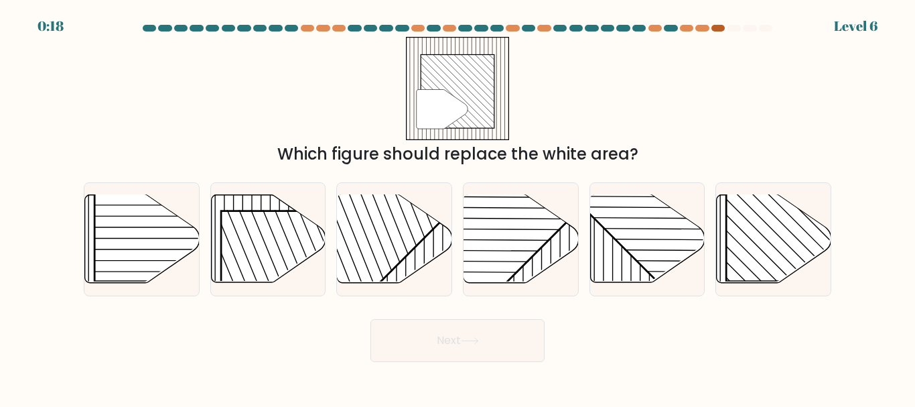
click at [717, 28] on div at bounding box center [717, 28] width 13 height 7
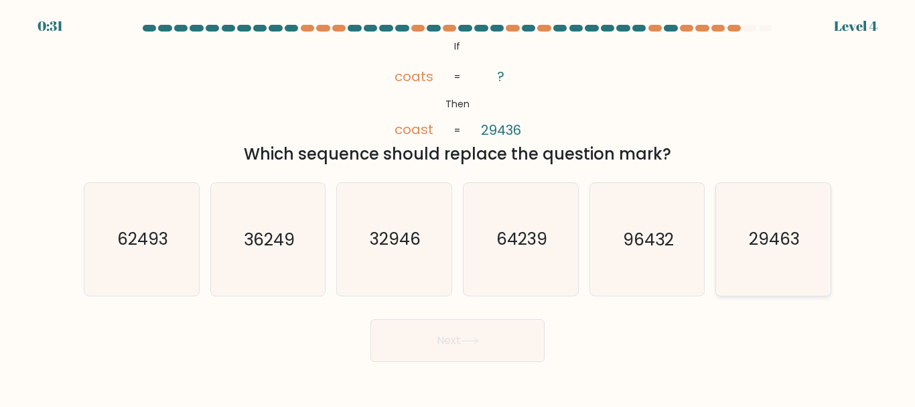
click at [782, 253] on icon "29463" at bounding box center [773, 239] width 112 height 112
click at [458, 207] on input "f. 29463" at bounding box center [457, 205] width 1 height 3
radio input "true"
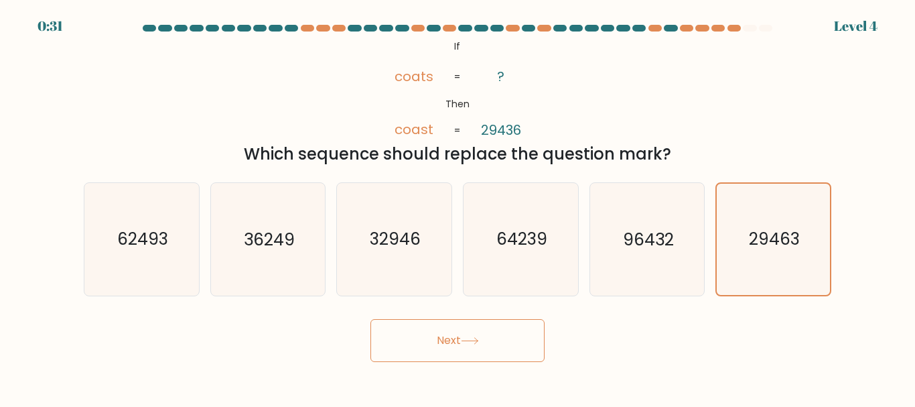
click at [477, 355] on button "Next" at bounding box center [457, 340] width 174 height 43
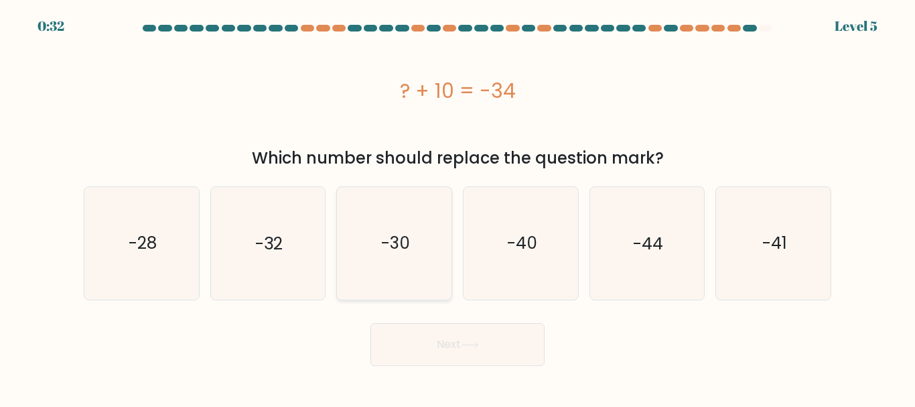
drag, startPoint x: 538, startPoint y: 104, endPoint x: 413, endPoint y: 278, distance: 213.6
click at [538, 104] on div "? + 10 = -34" at bounding box center [457, 91] width 747 height 30
click at [654, 241] on text "-44" at bounding box center [648, 242] width 30 height 23
click at [458, 207] on input "e. -44" at bounding box center [457, 205] width 1 height 3
radio input "true"
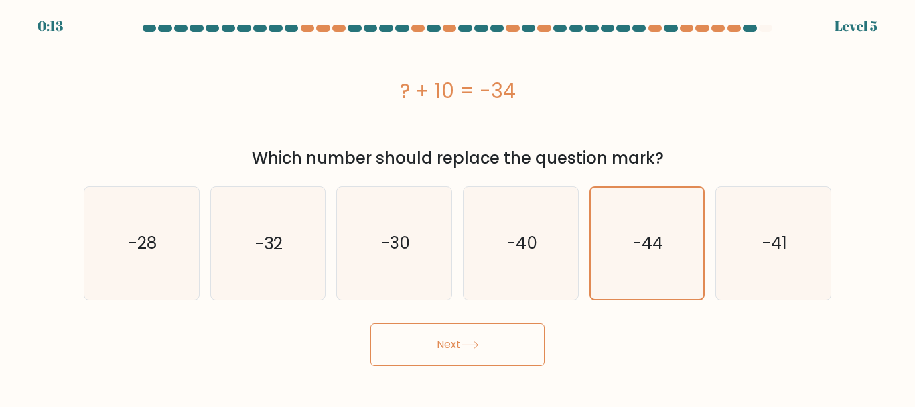
click at [494, 348] on button "Next" at bounding box center [457, 344] width 174 height 43
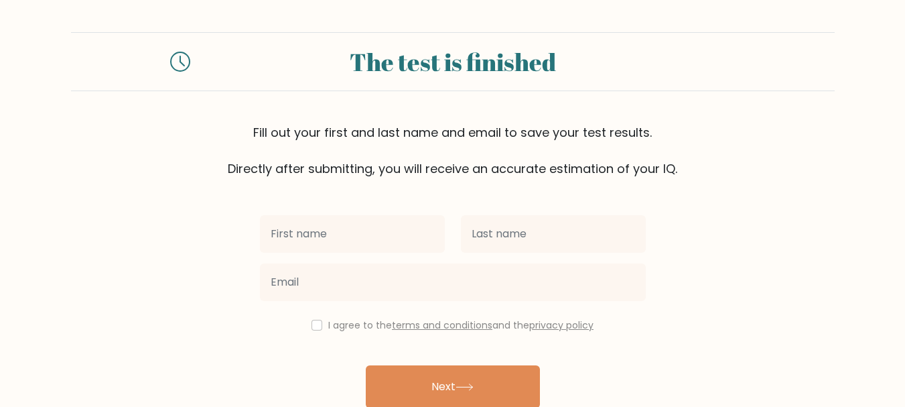
click at [403, 236] on input "text" at bounding box center [352, 234] width 185 height 38
type input "[PERSON_NAME]"
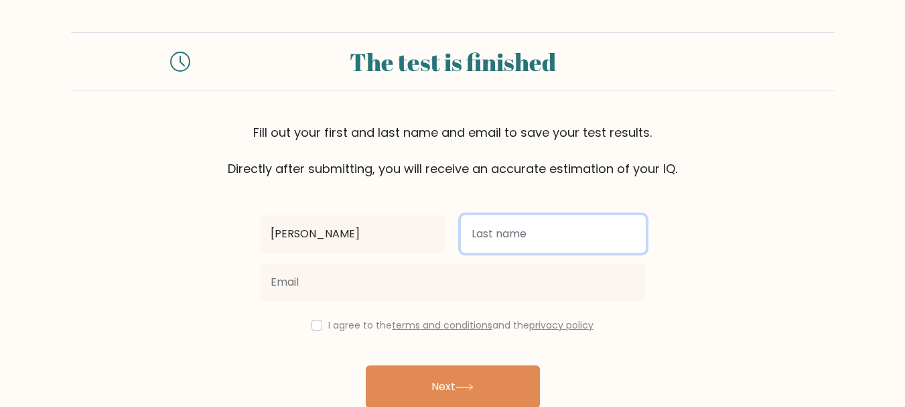
click at [514, 227] on input "text" at bounding box center [553, 234] width 185 height 38
type input "Monta"
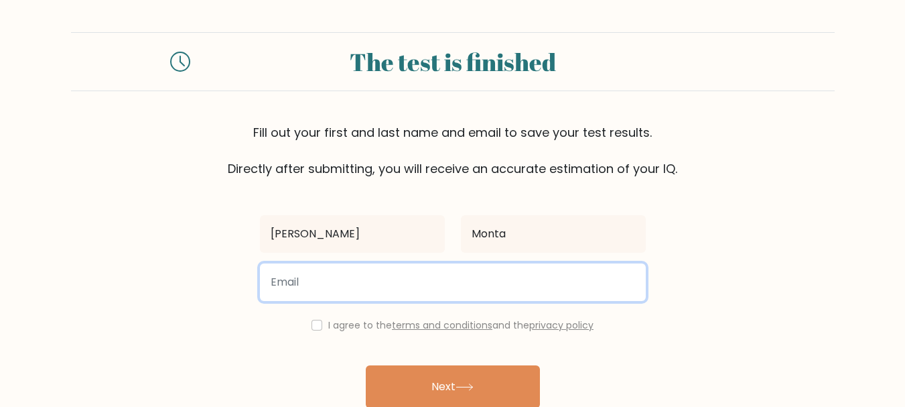
click at [380, 293] on input "email" at bounding box center [453, 282] width 386 height 38
type input "roselynmonta17@gmail.com"
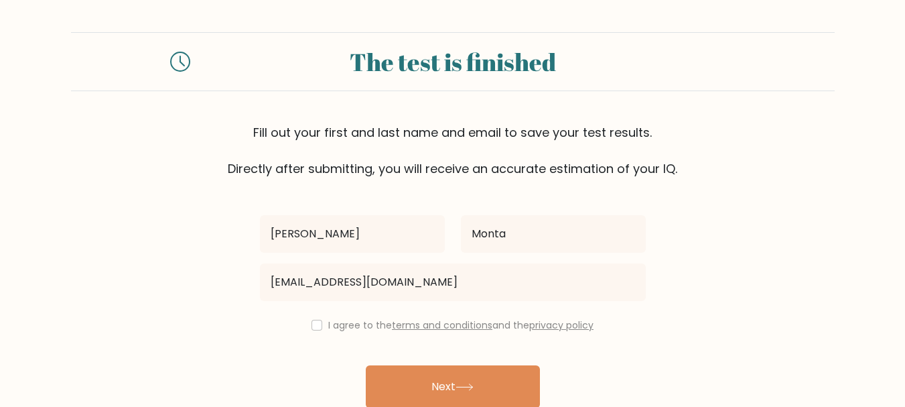
click at [312, 318] on div "I agree to the terms and conditions and the privacy policy" at bounding box center [453, 325] width 402 height 16
click at [317, 326] on input "checkbox" at bounding box center [316, 324] width 11 height 11
checkbox input "true"
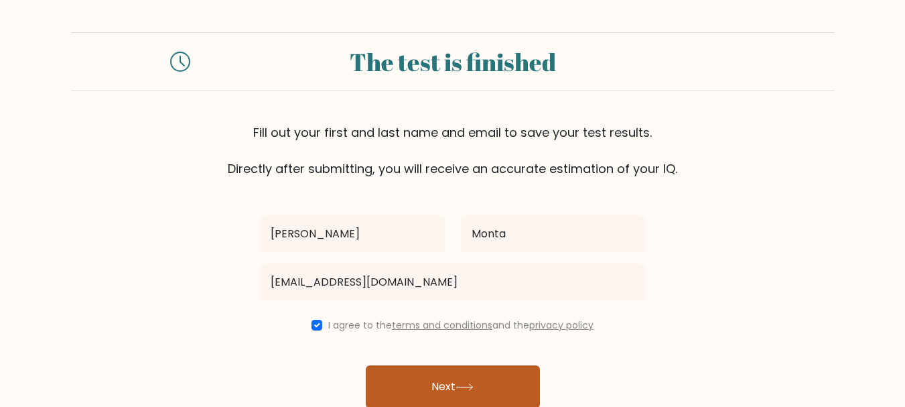
click at [468, 378] on button "Next" at bounding box center [453, 386] width 174 height 43
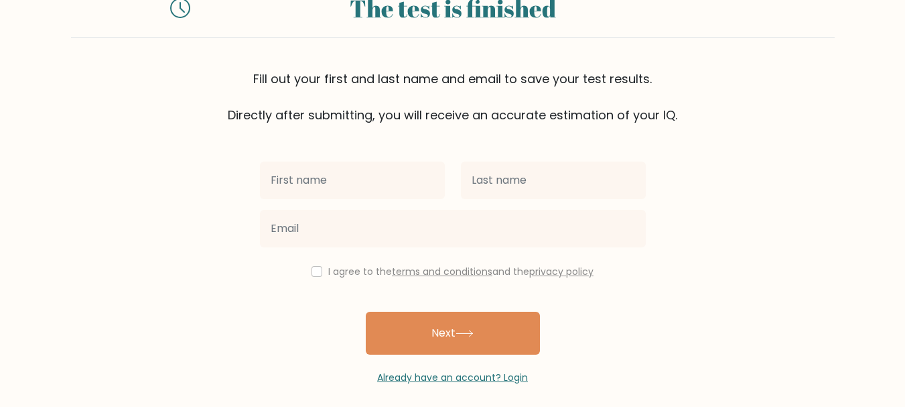
scroll to position [102, 0]
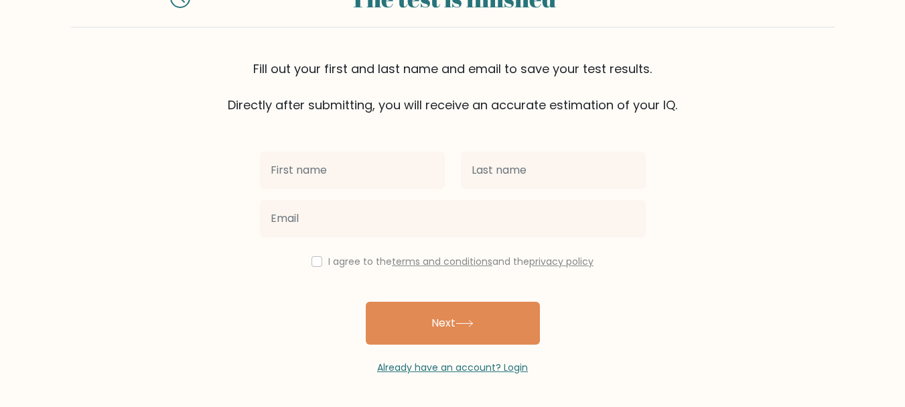
click at [363, 182] on input "text" at bounding box center [352, 170] width 185 height 38
type input "[PERSON_NAME]"
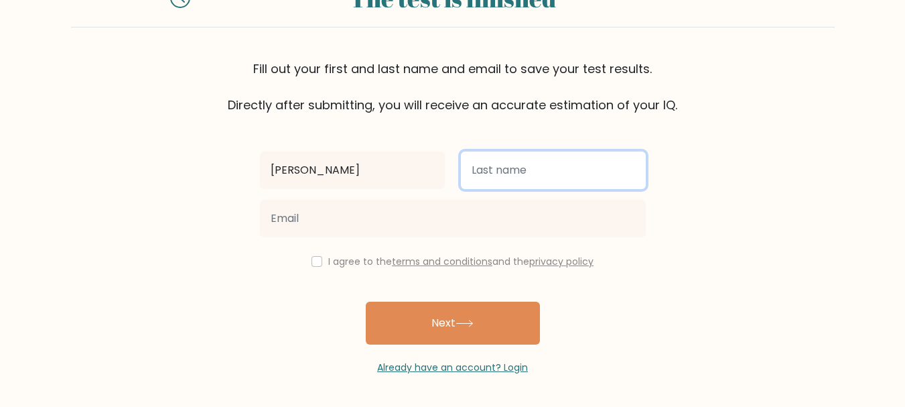
drag, startPoint x: 541, startPoint y: 165, endPoint x: 528, endPoint y: 176, distance: 16.6
click at [541, 165] on input "text" at bounding box center [553, 170] width 185 height 38
type input "Monta"
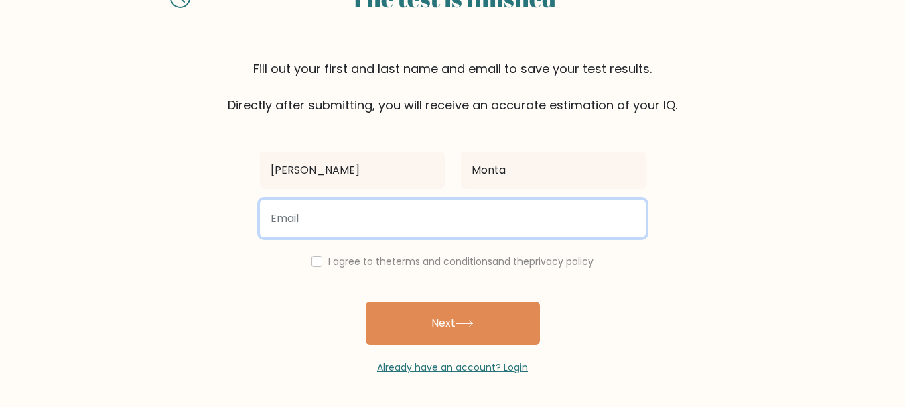
drag, startPoint x: 371, startPoint y: 221, endPoint x: 377, endPoint y: 235, distance: 15.3
click at [371, 221] on input "email" at bounding box center [453, 219] width 386 height 38
click at [360, 227] on input "email" at bounding box center [453, 219] width 386 height 38
type input "[EMAIL_ADDRESS][DOMAIN_NAME]"
click at [366, 301] on button "Next" at bounding box center [453, 322] width 174 height 43
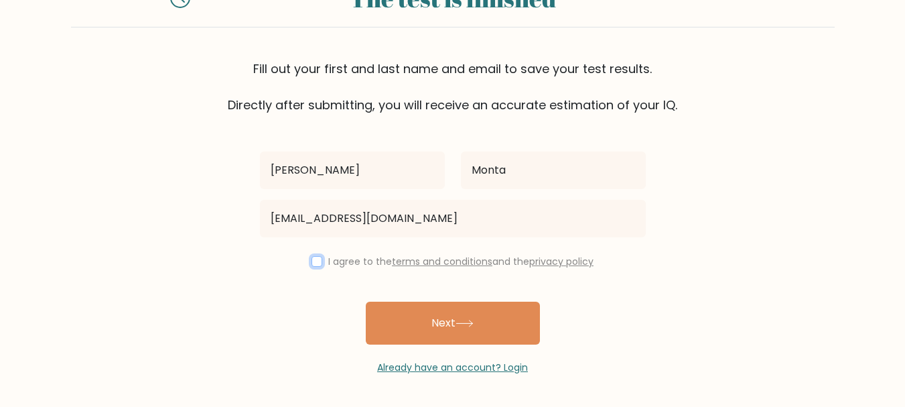
click at [317, 265] on input "checkbox" at bounding box center [316, 261] width 11 height 11
checkbox input "true"
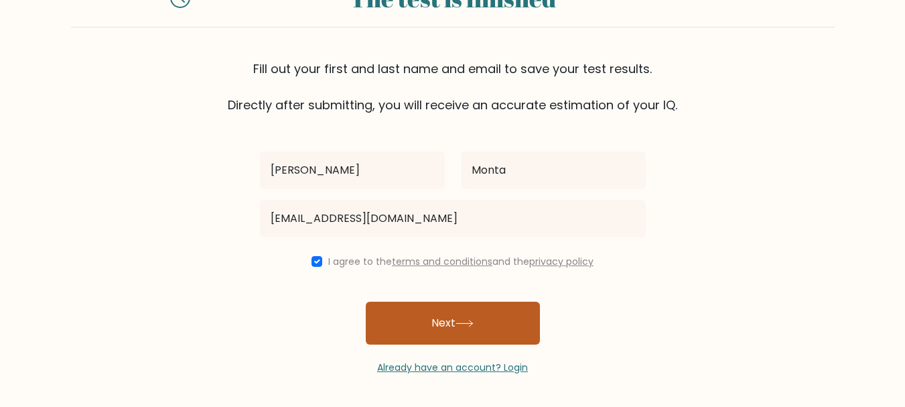
click at [502, 323] on button "Next" at bounding box center [453, 322] width 174 height 43
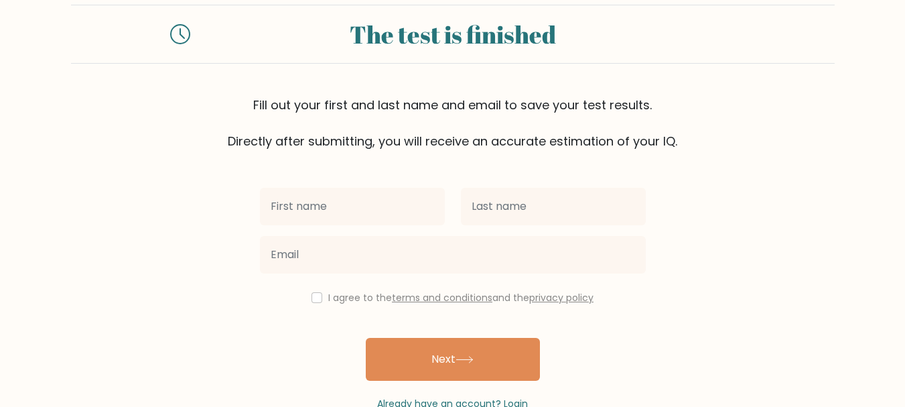
scroll to position [67, 0]
click at [350, 221] on input "text" at bounding box center [352, 206] width 185 height 38
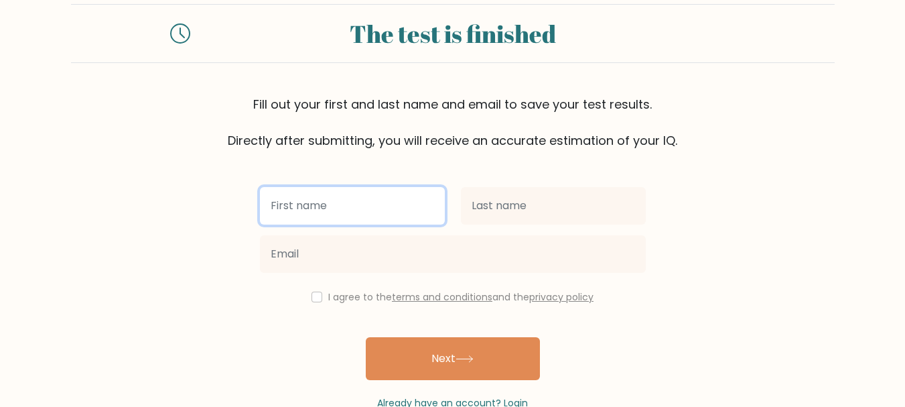
click at [383, 210] on input "text" at bounding box center [352, 206] width 185 height 38
type input "[PERSON_NAME]"
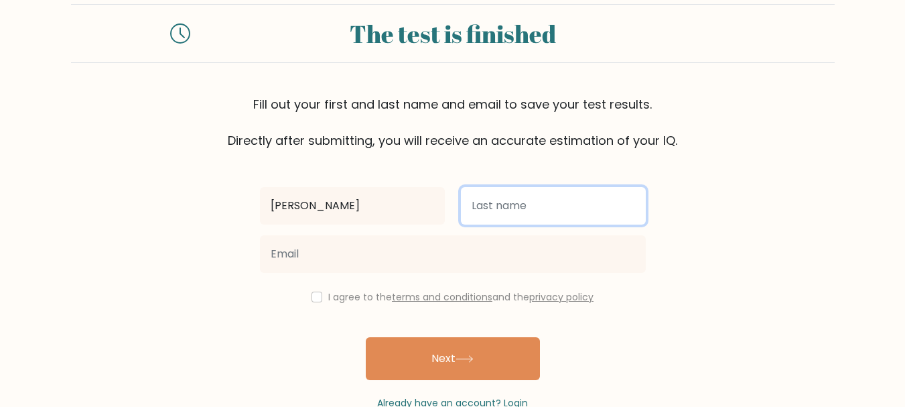
drag, startPoint x: 504, startPoint y: 207, endPoint x: 496, endPoint y: 234, distance: 27.8
click at [504, 207] on input "text" at bounding box center [553, 206] width 185 height 38
type input "Monta"
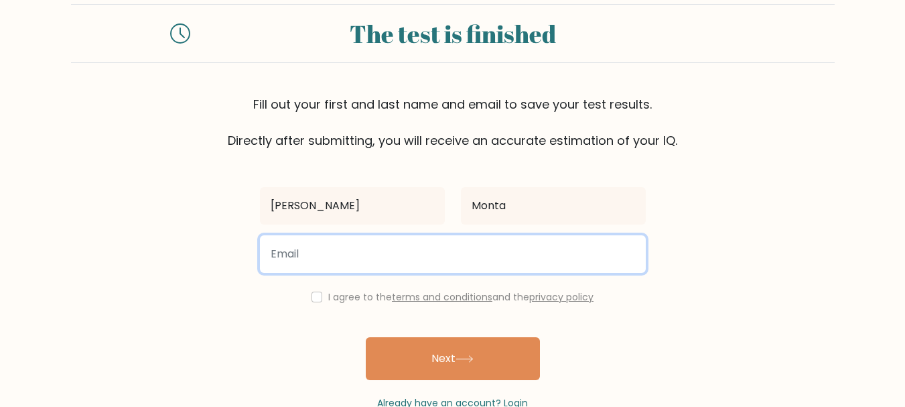
click at [356, 257] on input "email" at bounding box center [453, 254] width 386 height 38
type input "pantarasjared100@gmail.com"
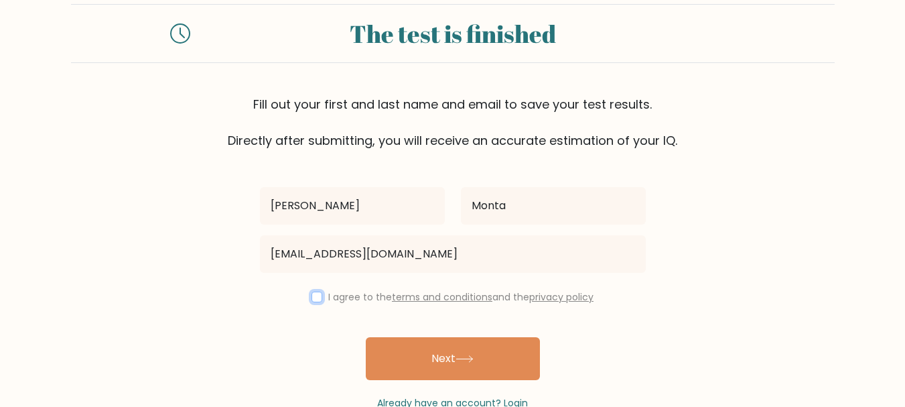
drag, startPoint x: 314, startPoint y: 299, endPoint x: 328, endPoint y: 299, distance: 13.4
click at [315, 299] on input "checkbox" at bounding box center [316, 296] width 11 height 11
checkbox input "true"
click at [474, 355] on button "Next" at bounding box center [453, 358] width 174 height 43
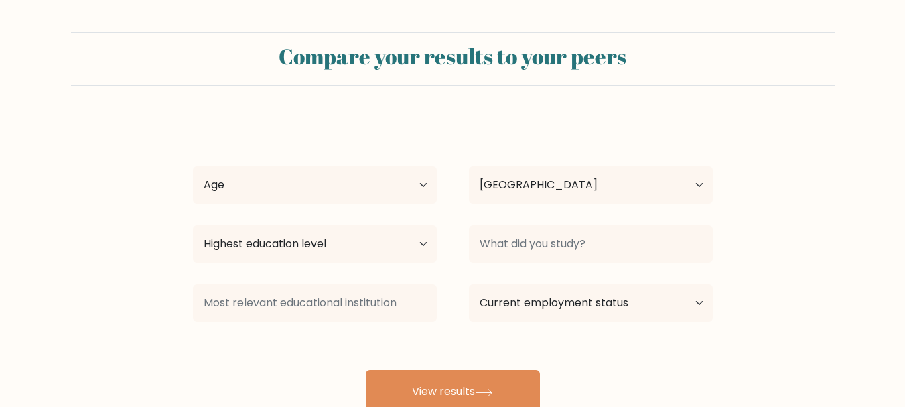
select select "PH"
click at [367, 182] on select "Age Under [DEMOGRAPHIC_DATA] [DEMOGRAPHIC_DATA] [DEMOGRAPHIC_DATA] [DEMOGRAPHIC…" at bounding box center [315, 185] width 244 height 38
select select "25_34"
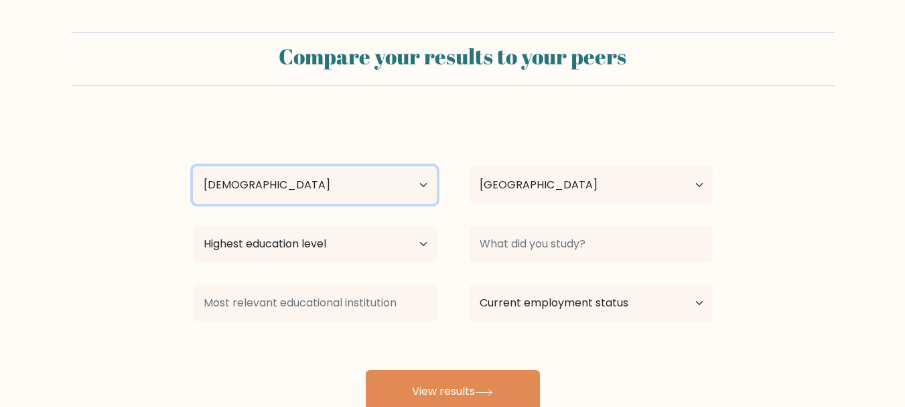
click at [193, 166] on select "Age Under [DEMOGRAPHIC_DATA] [DEMOGRAPHIC_DATA] [DEMOGRAPHIC_DATA] [DEMOGRAPHIC…" at bounding box center [315, 185] width 244 height 38
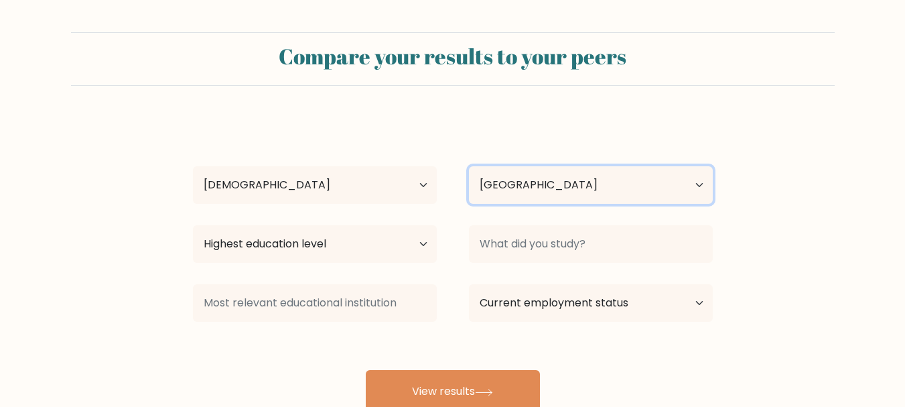
click at [520, 190] on select "Country [GEOGRAPHIC_DATA] [GEOGRAPHIC_DATA] [GEOGRAPHIC_DATA] [US_STATE] [GEOGR…" at bounding box center [591, 185] width 244 height 38
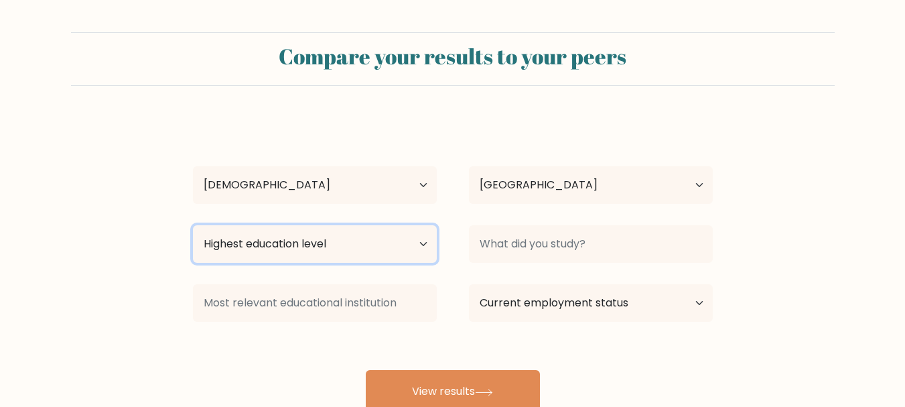
click at [311, 232] on select "Highest education level No schooling Primary Lower Secondary Upper Secondary Oc…" at bounding box center [315, 244] width 244 height 38
select select "upper_secondary"
click at [193, 225] on select "Highest education level No schooling Primary Lower Secondary Upper Secondary Oc…" at bounding box center [315, 244] width 244 height 38
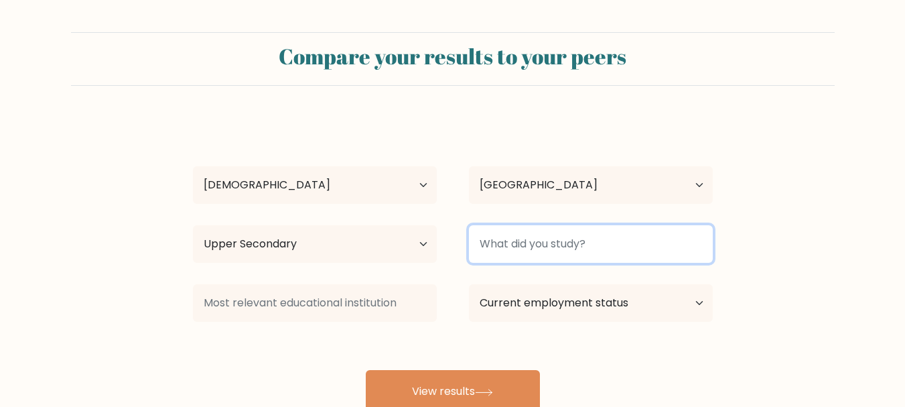
click at [547, 245] on input at bounding box center [591, 244] width 244 height 38
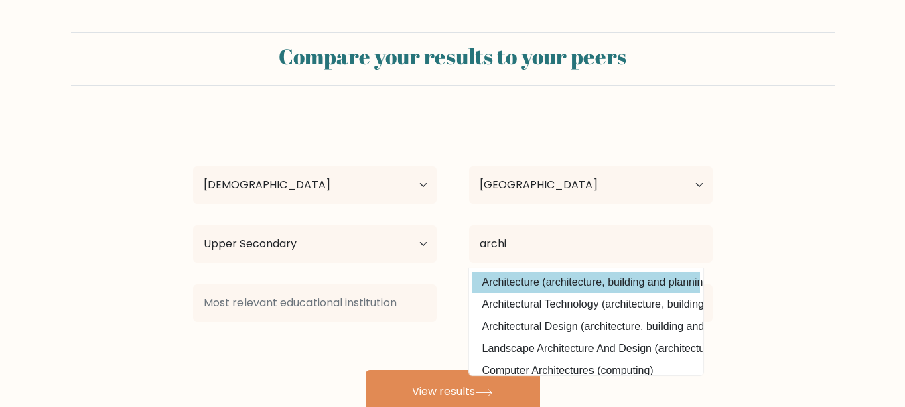
click at [569, 284] on option "Architecture (architecture, building and planning)" at bounding box center [586, 281] width 228 height 21
type input "Architecture"
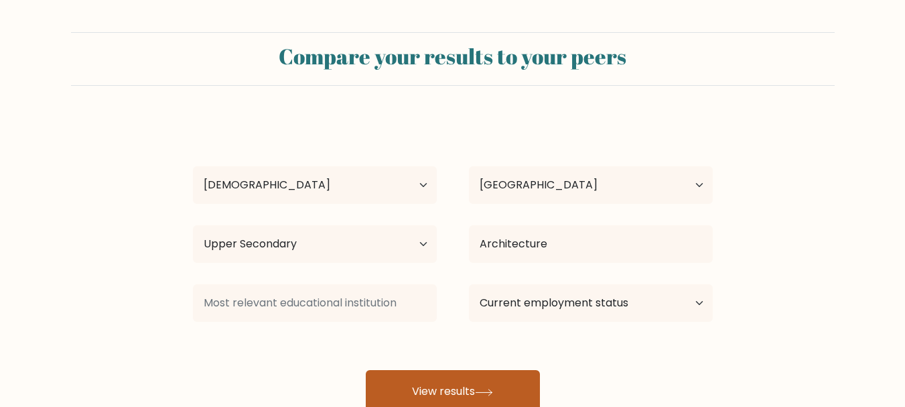
click at [446, 378] on button "View results" at bounding box center [453, 391] width 174 height 43
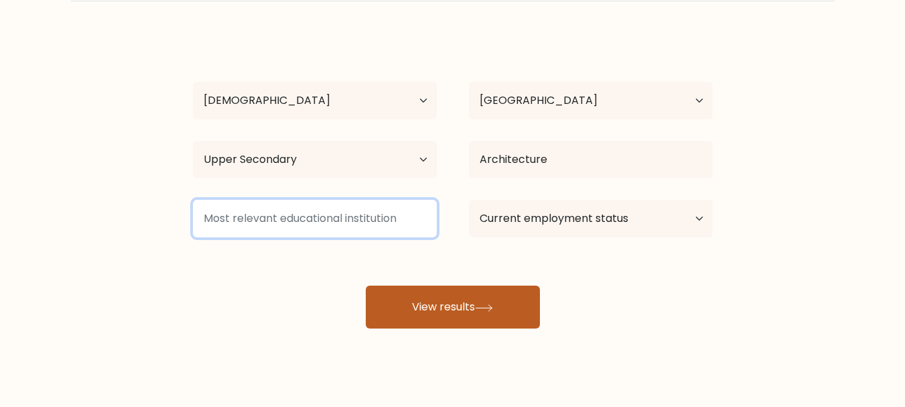
scroll to position [101, 0]
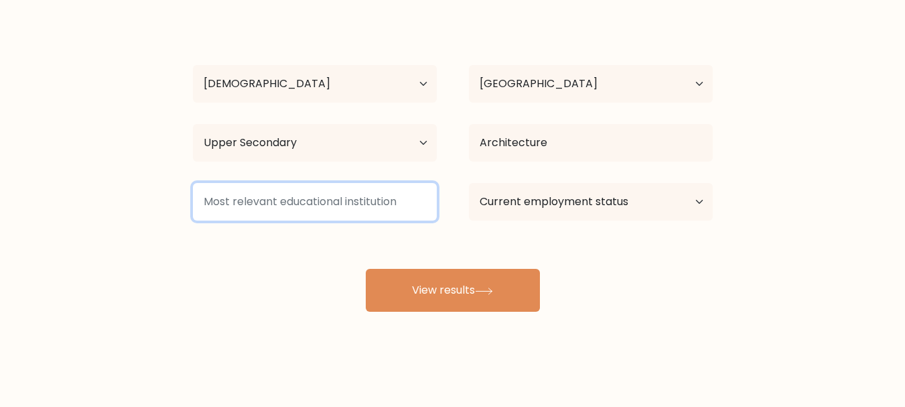
click at [376, 200] on input at bounding box center [315, 202] width 244 height 38
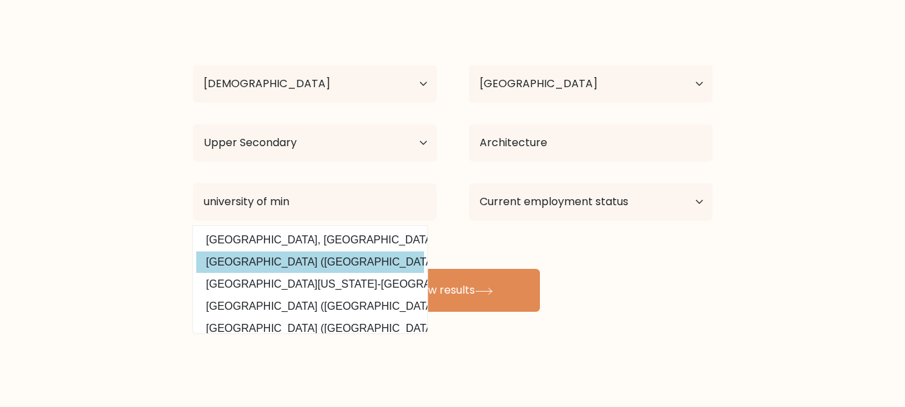
click at [367, 260] on option "[GEOGRAPHIC_DATA] ([GEOGRAPHIC_DATA])" at bounding box center [310, 261] width 228 height 21
type input "[GEOGRAPHIC_DATA]"
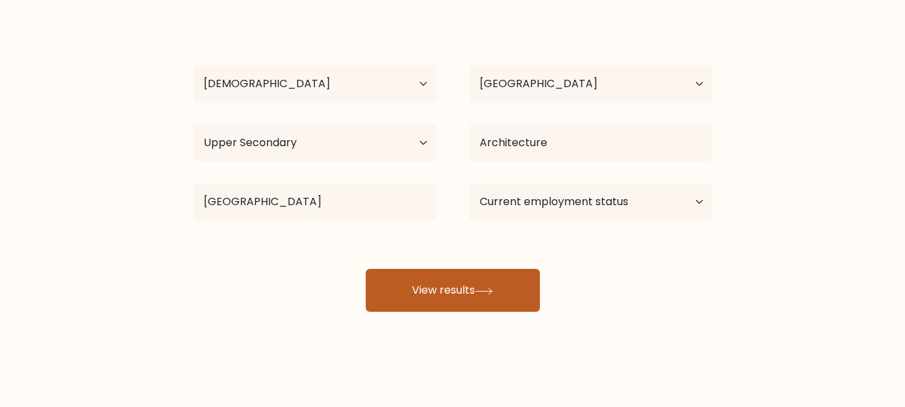
click at [442, 273] on button "View results" at bounding box center [453, 290] width 174 height 43
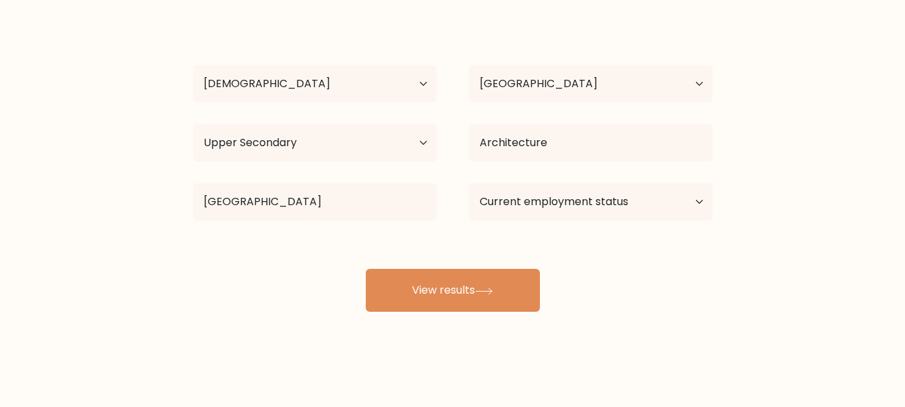
click at [607, 182] on div "Current employment status Employed Student Retired Other / prefer not to answer" at bounding box center [591, 201] width 276 height 48
click at [624, 201] on select "Current employment status Employed Student Retired Other / prefer not to answer" at bounding box center [591, 202] width 244 height 38
select select "other"
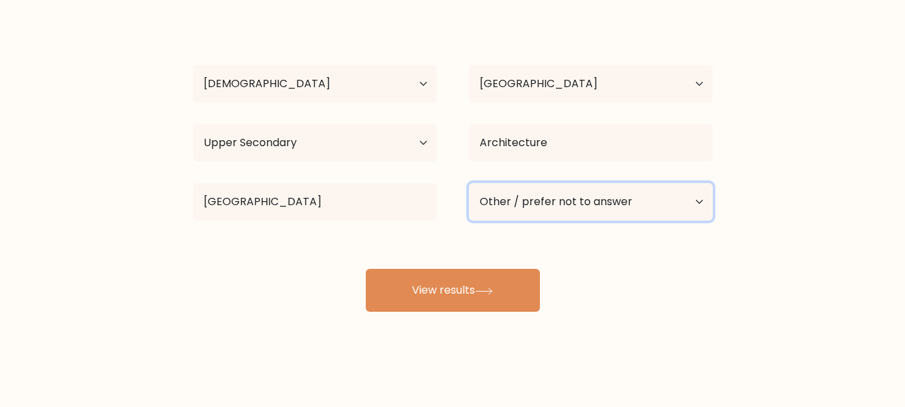
click at [469, 183] on select "Current employment status Employed Student Retired Other / prefer not to answer" at bounding box center [591, 202] width 244 height 38
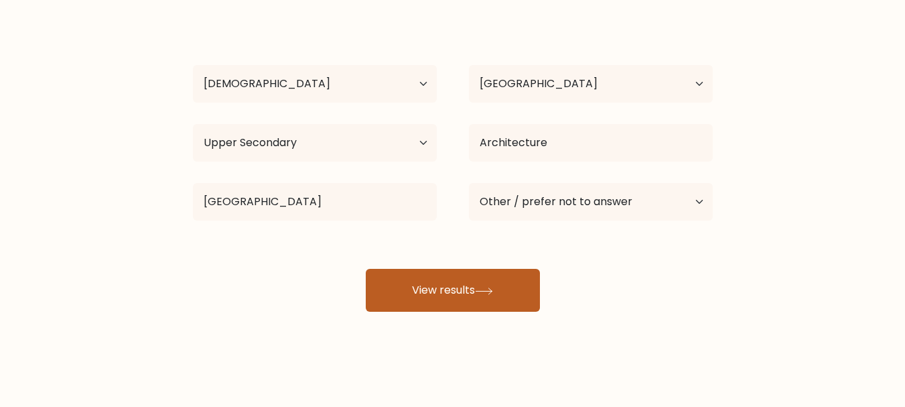
click at [525, 291] on button "View results" at bounding box center [453, 290] width 174 height 43
